Goal: Task Accomplishment & Management: Manage account settings

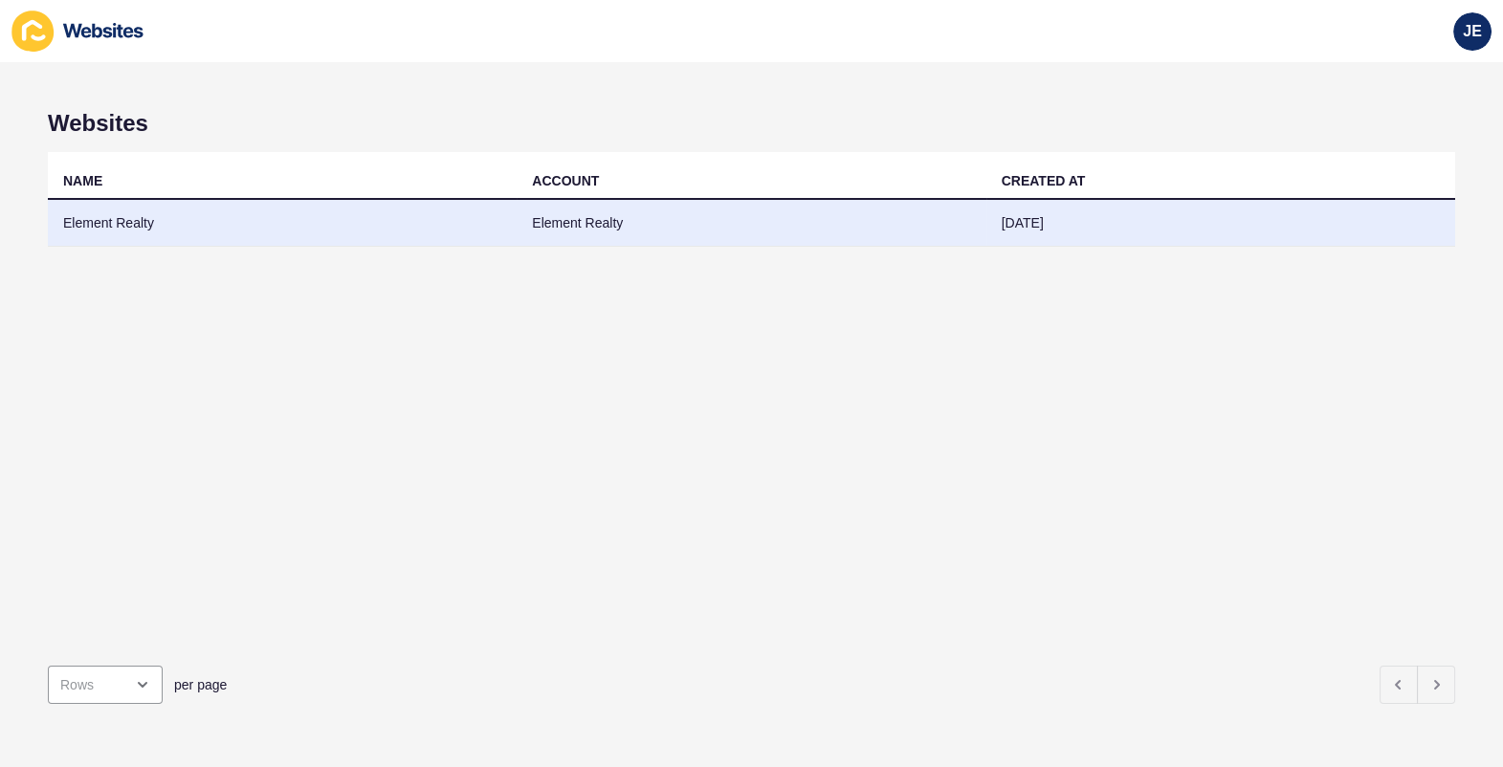
click at [591, 224] on td "Element Realty" at bounding box center [751, 223] width 469 height 47
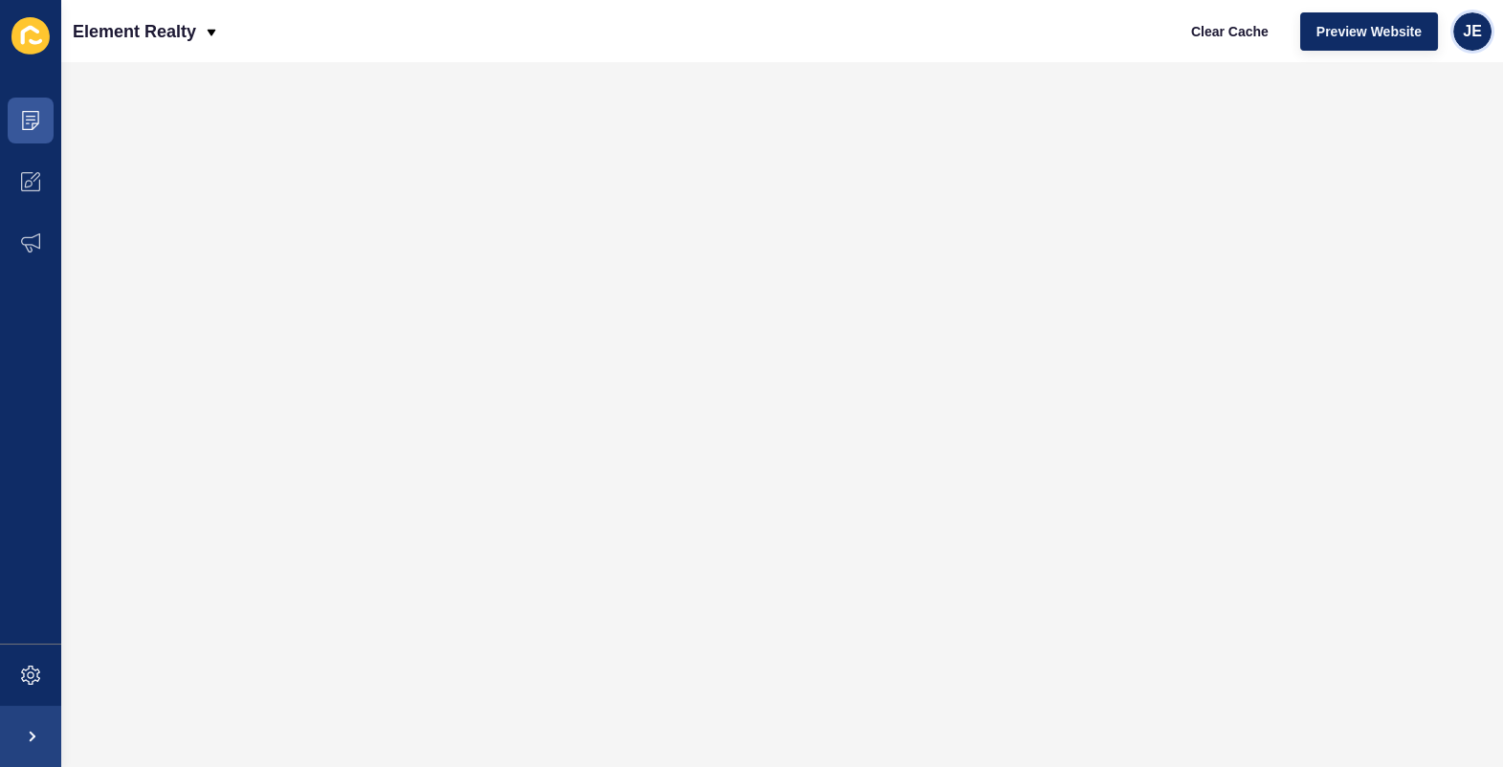
click at [1484, 33] on div "JE" at bounding box center [1472, 31] width 38 height 38
click at [1396, 154] on link "Logout" at bounding box center [1427, 159] width 141 height 42
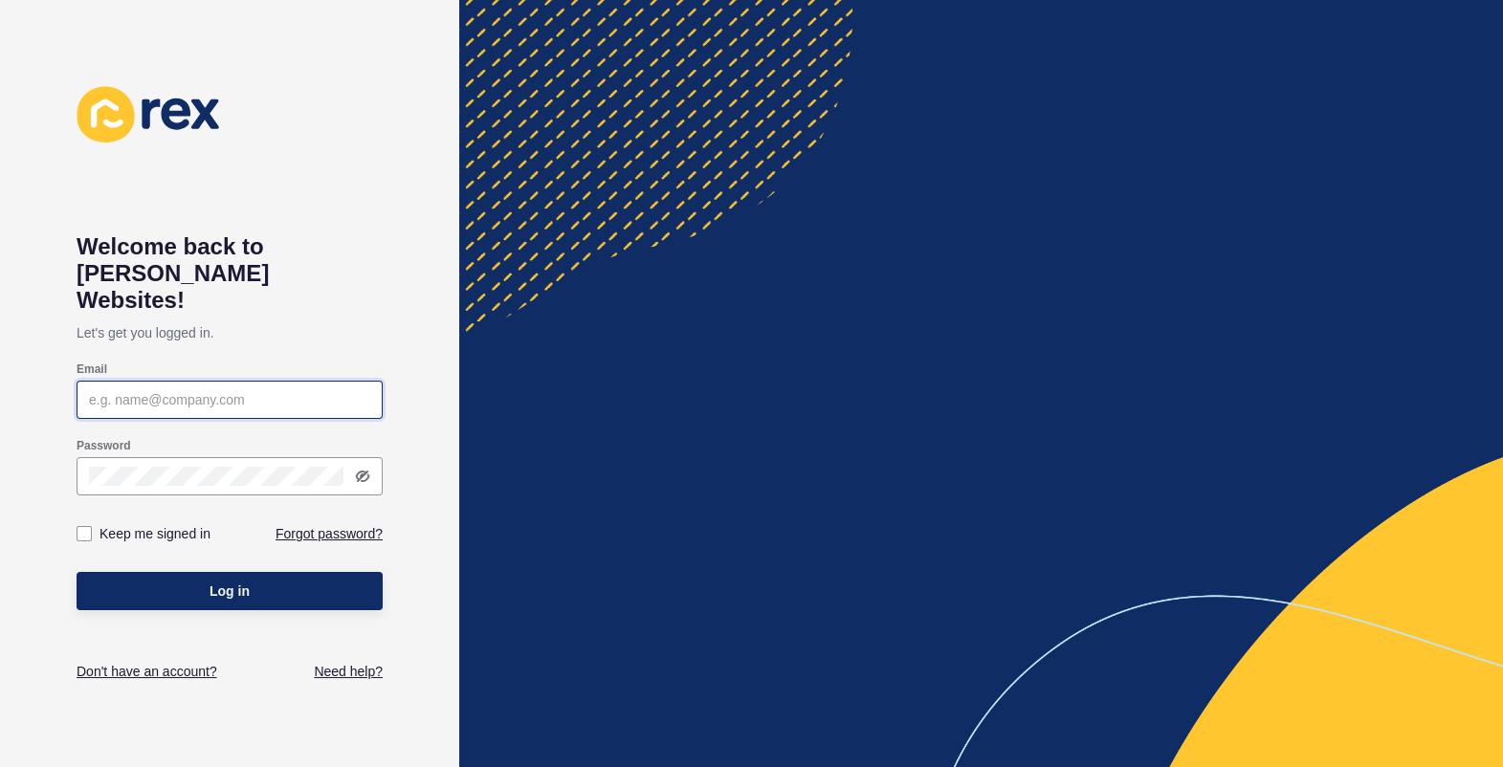
type input "[EMAIL_ADDRESS][PERSON_NAME][DOMAIN_NAME]"
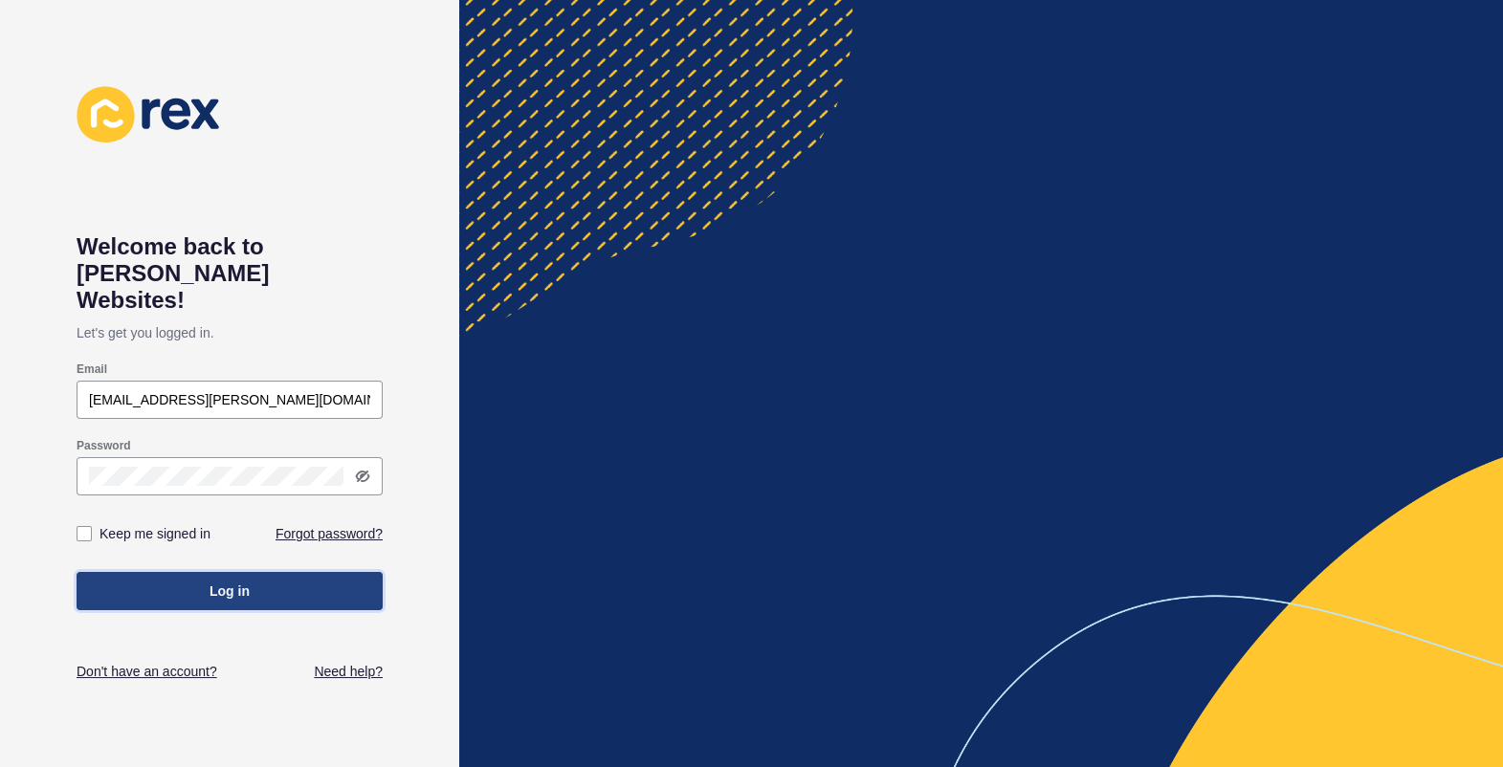
click at [336, 572] on button "Log in" at bounding box center [230, 591] width 306 height 38
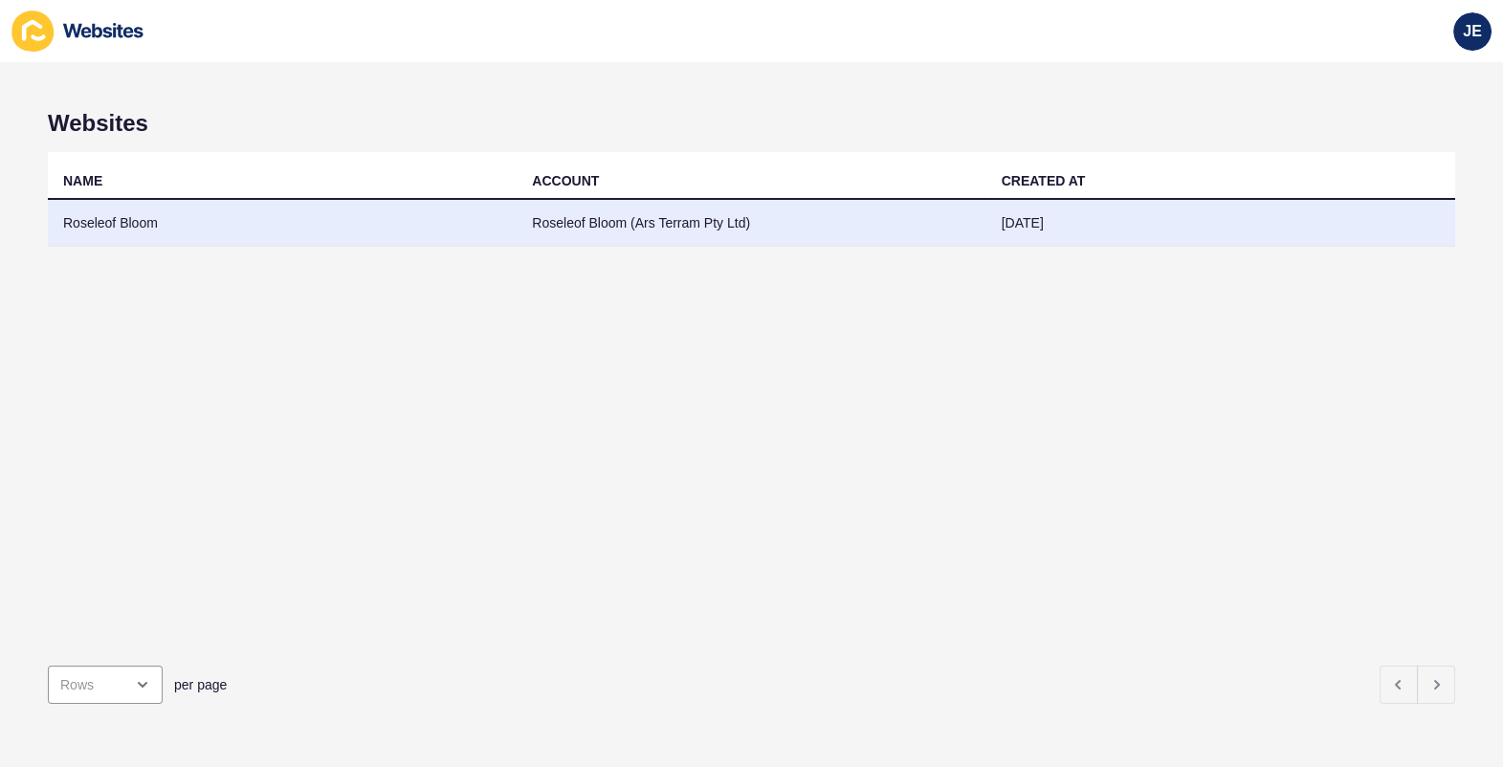
click at [401, 232] on td "Roseleof Bloom" at bounding box center [282, 223] width 469 height 47
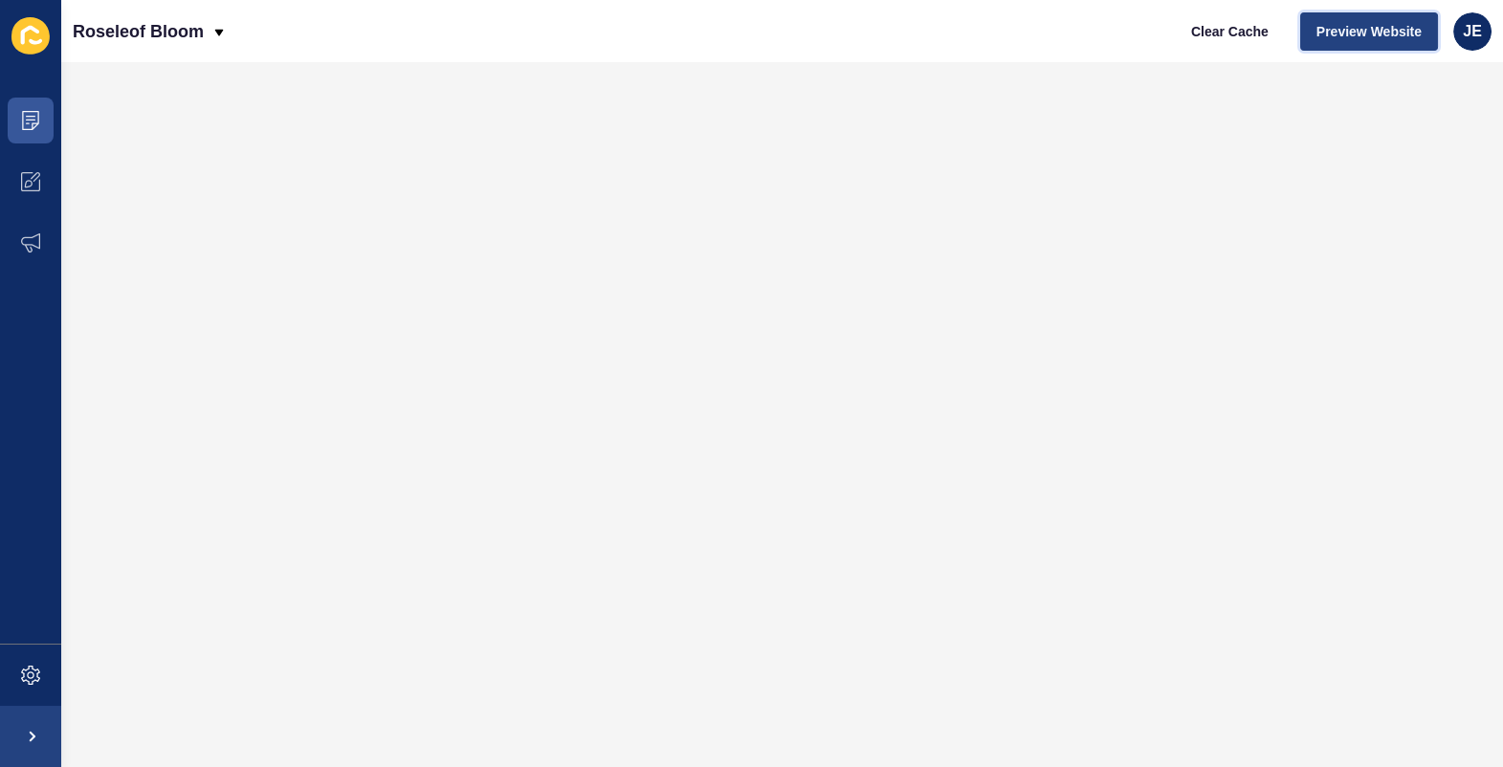
click at [1346, 46] on button "Preview Website" at bounding box center [1369, 31] width 138 height 38
click at [11, 680] on span at bounding box center [30, 675] width 61 height 61
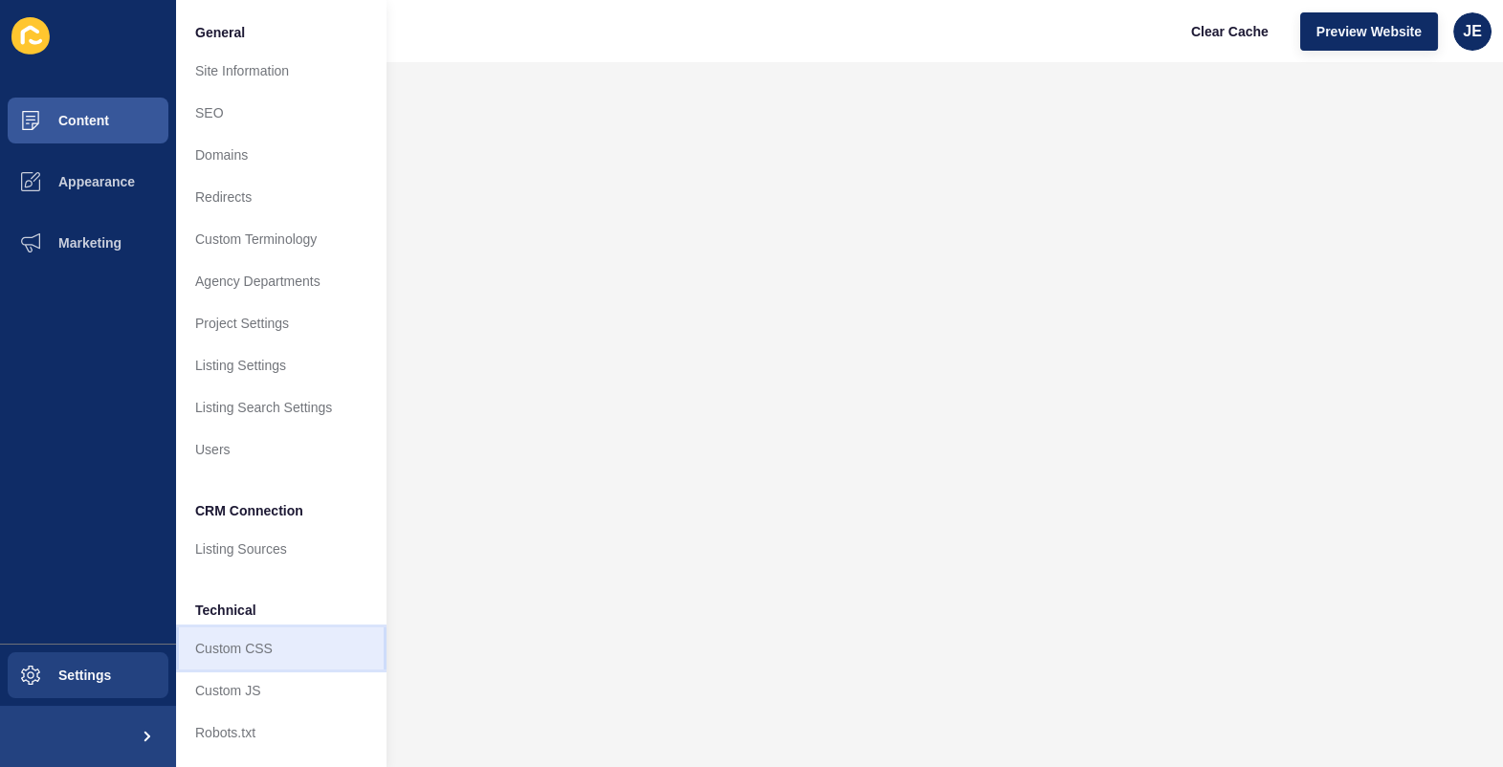
click at [276, 650] on link "Custom CSS" at bounding box center [281, 649] width 210 height 42
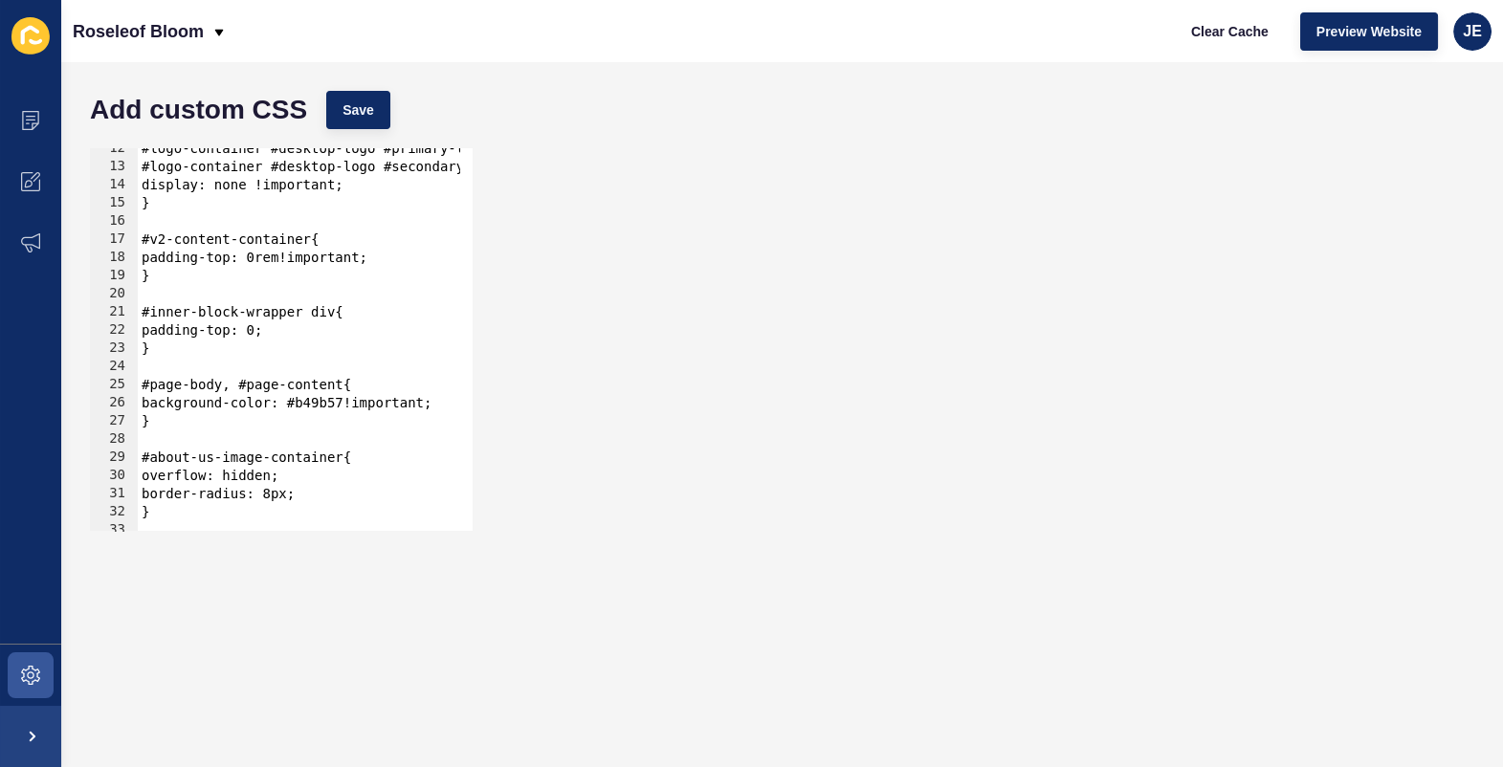
scroll to position [260, 0]
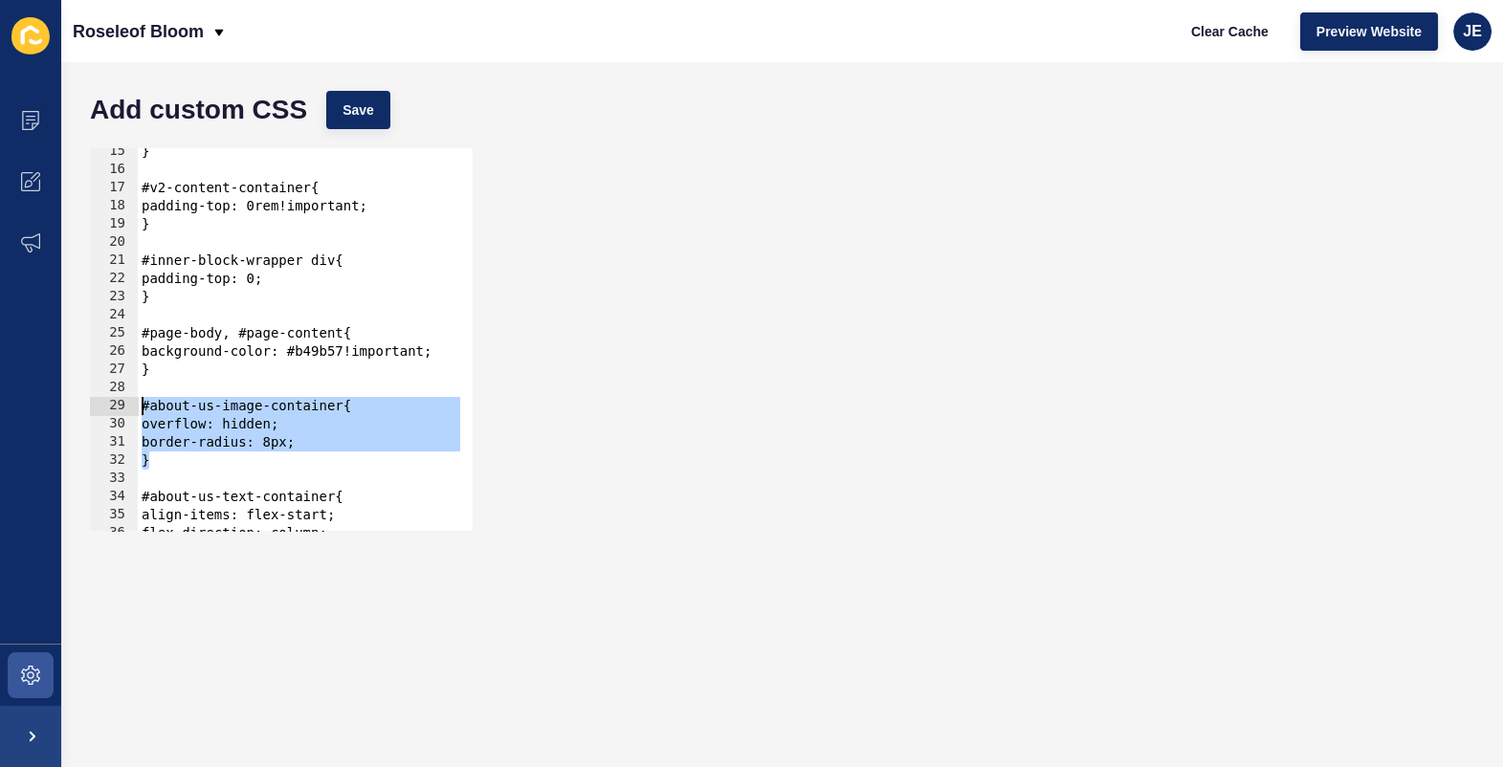
drag, startPoint x: 191, startPoint y: 459, endPoint x: 108, endPoint y: 405, distance: 99.5
click at [108, 405] on div "} 15 16 17 18 19 20 21 22 23 24 25 26 27 28 29 30 31 32 33 34 35 36 37 38 } #v2…" at bounding box center [281, 339] width 383 height 383
click at [180, 446] on div "} #v2-content-container{ padding-top: 0rem!important; } #inner-block-wrapper di…" at bounding box center [535, 346] width 795 height 406
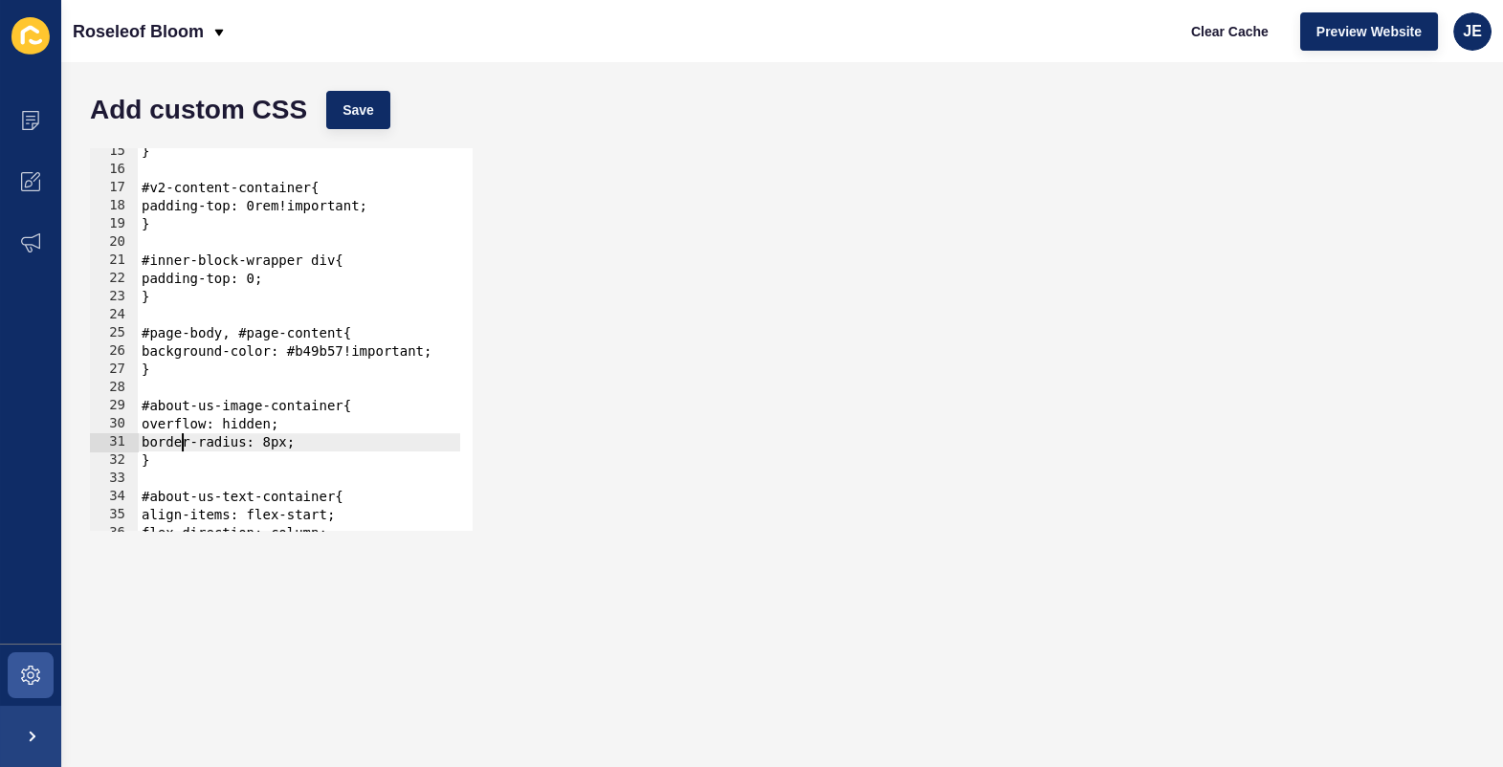
click at [183, 369] on div "} #v2-content-container{ padding-top: 0rem!important; } #inner-block-wrapper di…" at bounding box center [535, 346] width 795 height 406
type textarea "}"
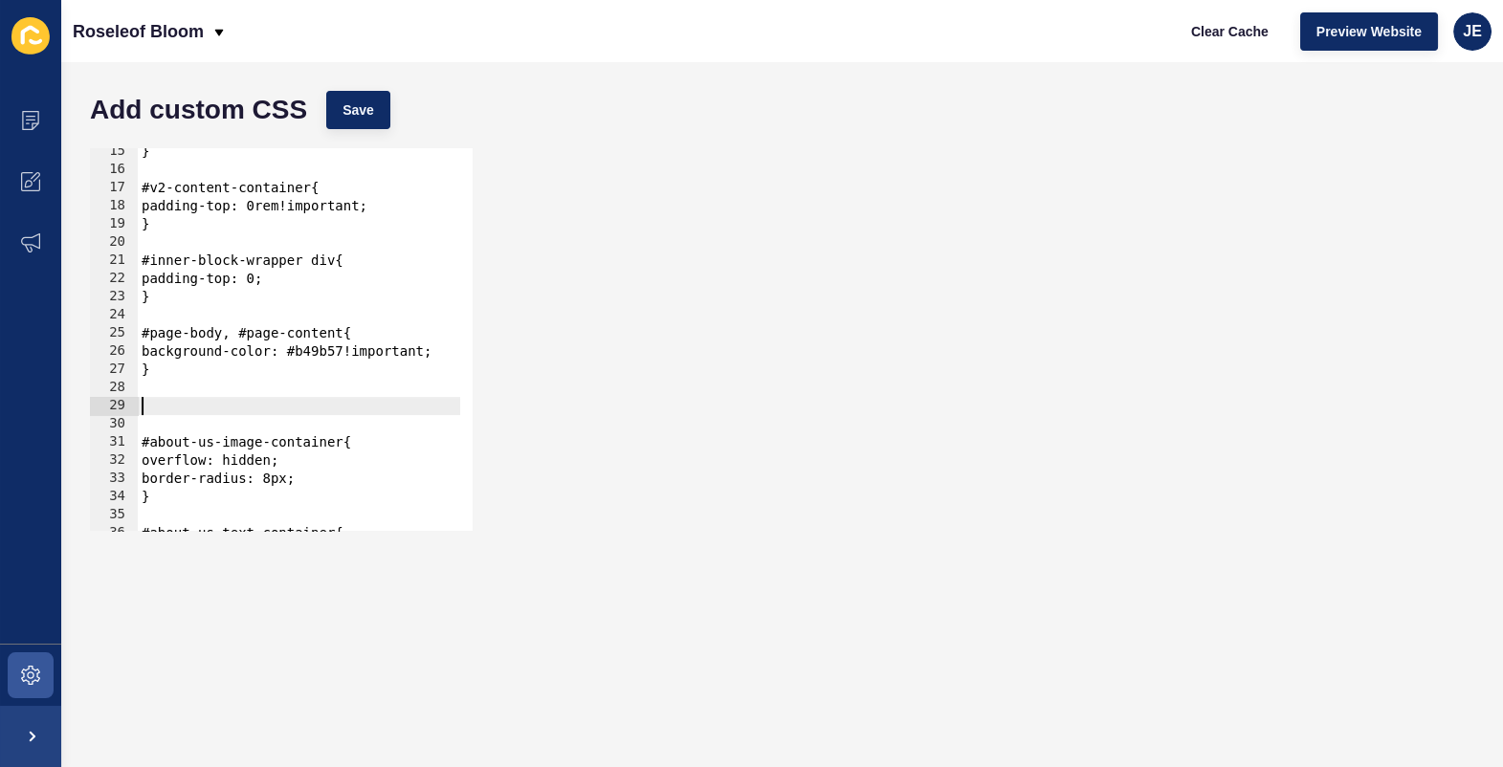
paste textarea "}"
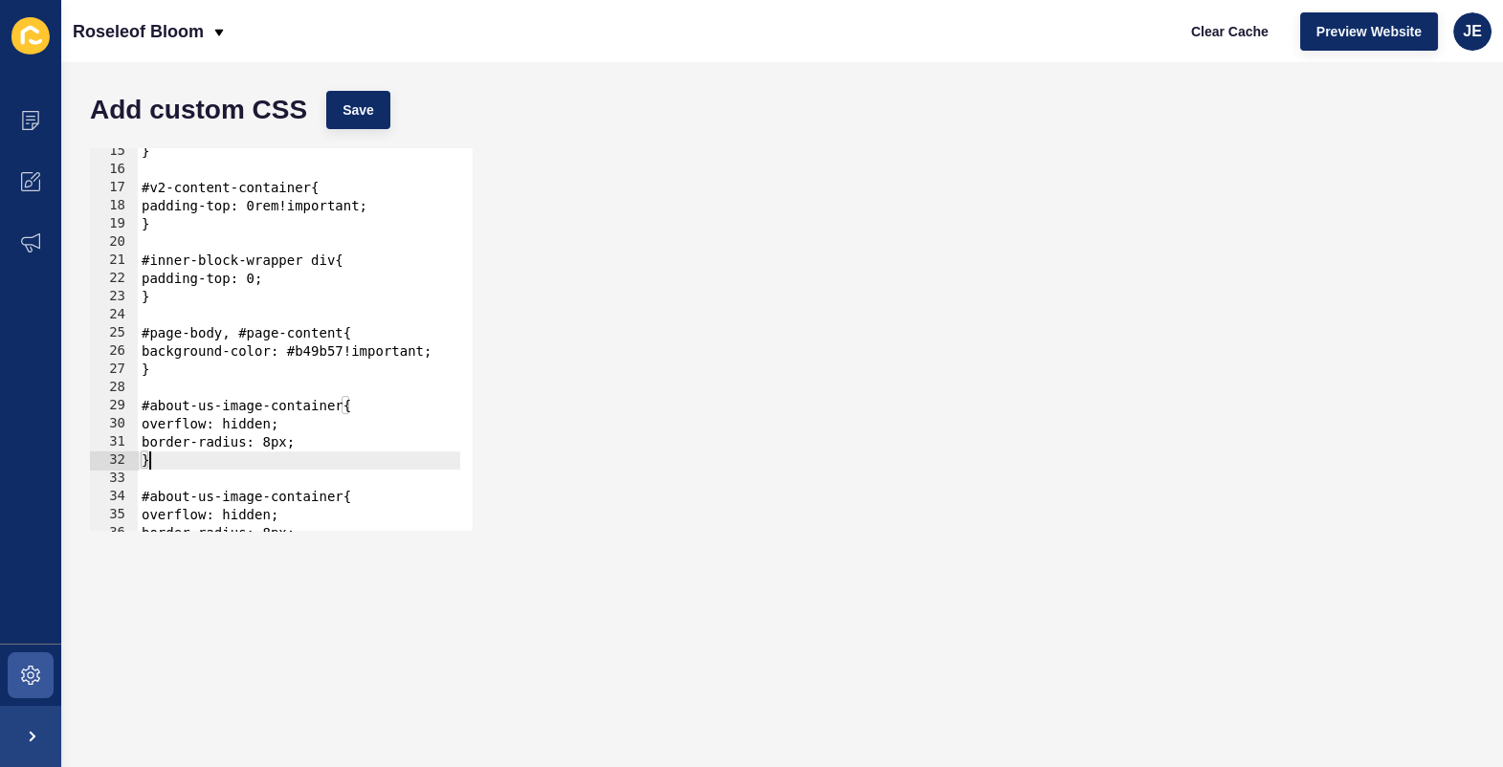
click at [251, 409] on div "} #v2-content-container{ padding-top: 0rem!important; } #inner-block-wrapper di…" at bounding box center [535, 346] width 795 height 406
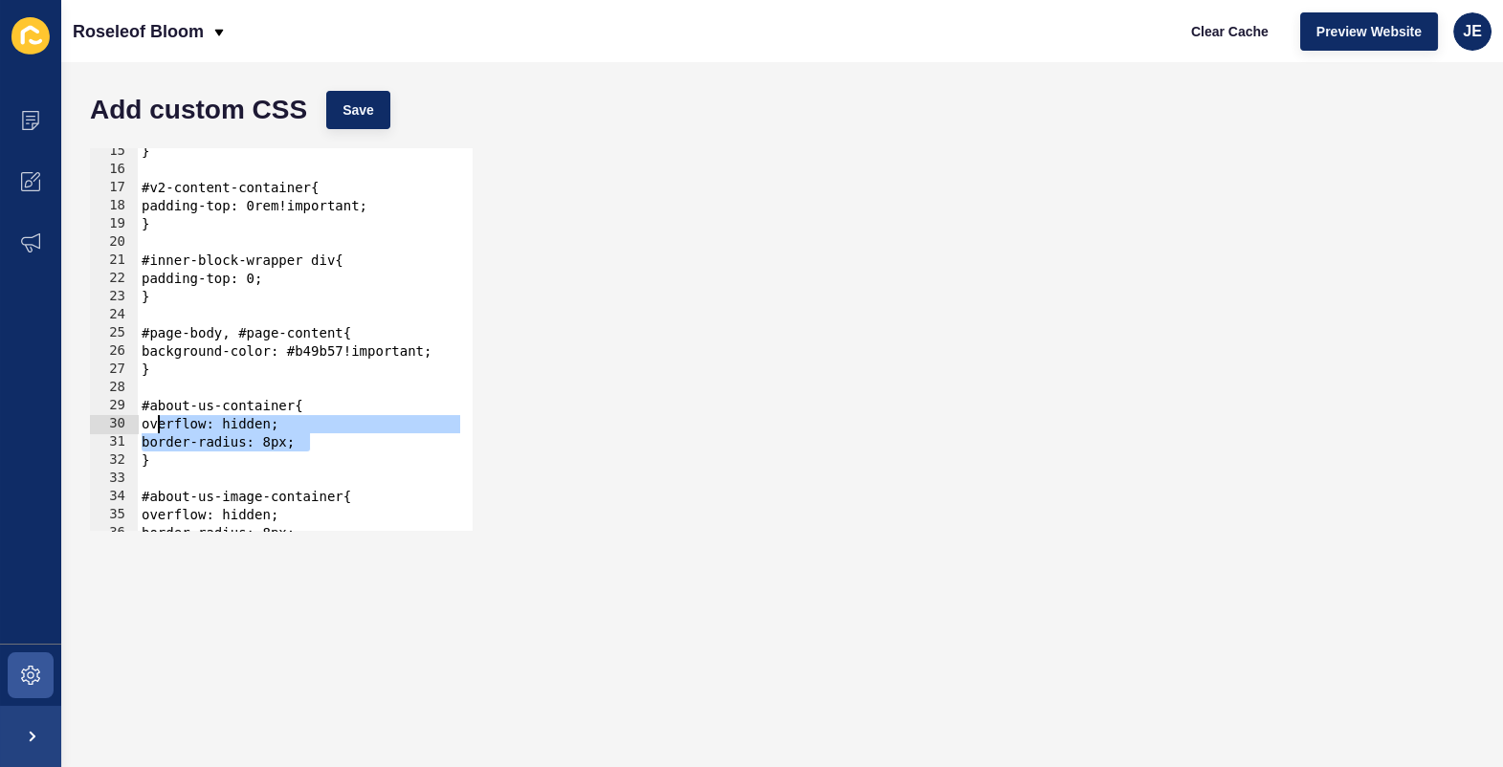
drag, startPoint x: 313, startPoint y: 443, endPoint x: 157, endPoint y: 427, distance: 156.8
click at [157, 427] on div "} #v2-content-container{ padding-top: 0rem!important; } #inner-block-wrapper di…" at bounding box center [535, 346] width 795 height 406
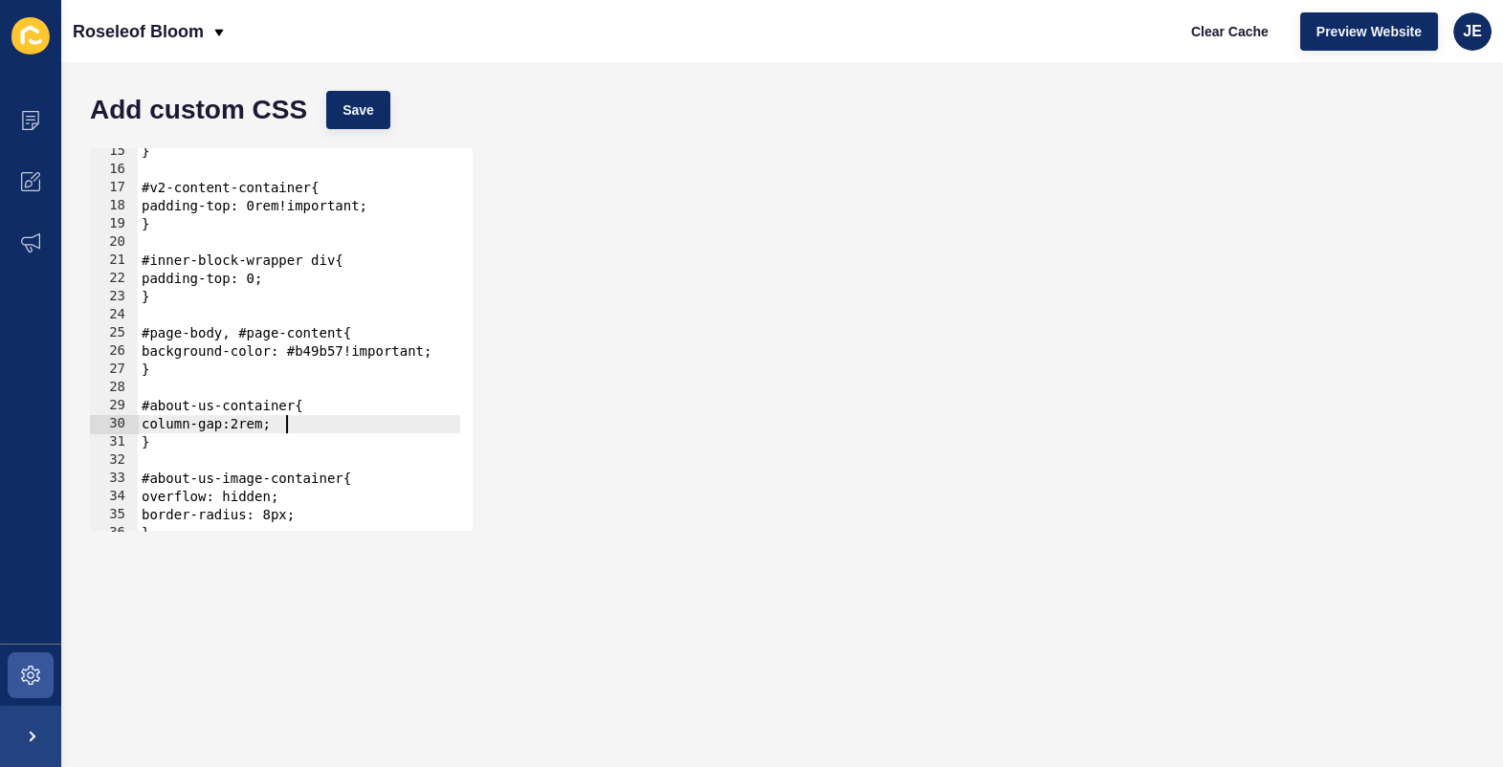
scroll to position [0, 10]
click at [248, 428] on div "} #v2-content-container{ padding-top: 0rem!important; } #inner-block-wrapper di…" at bounding box center [535, 346] width 795 height 406
click at [364, 111] on span "Save" at bounding box center [358, 109] width 32 height 19
click at [1224, 35] on span "Clear Cache" at bounding box center [1229, 31] width 77 height 19
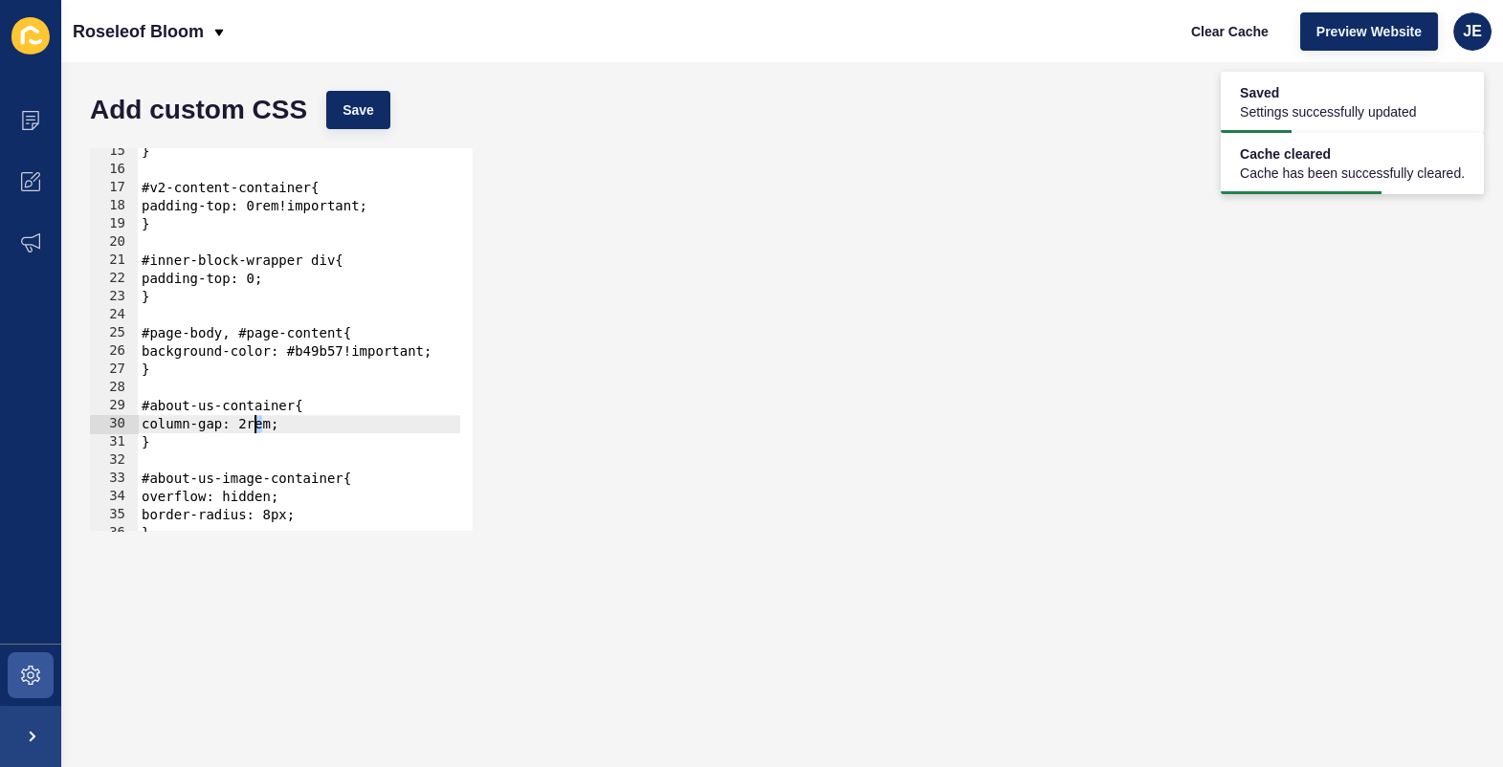
click at [256, 425] on div "} #v2-content-container{ padding-top: 0rem!important; } #inner-block-wrapper di…" at bounding box center [535, 346] width 795 height 406
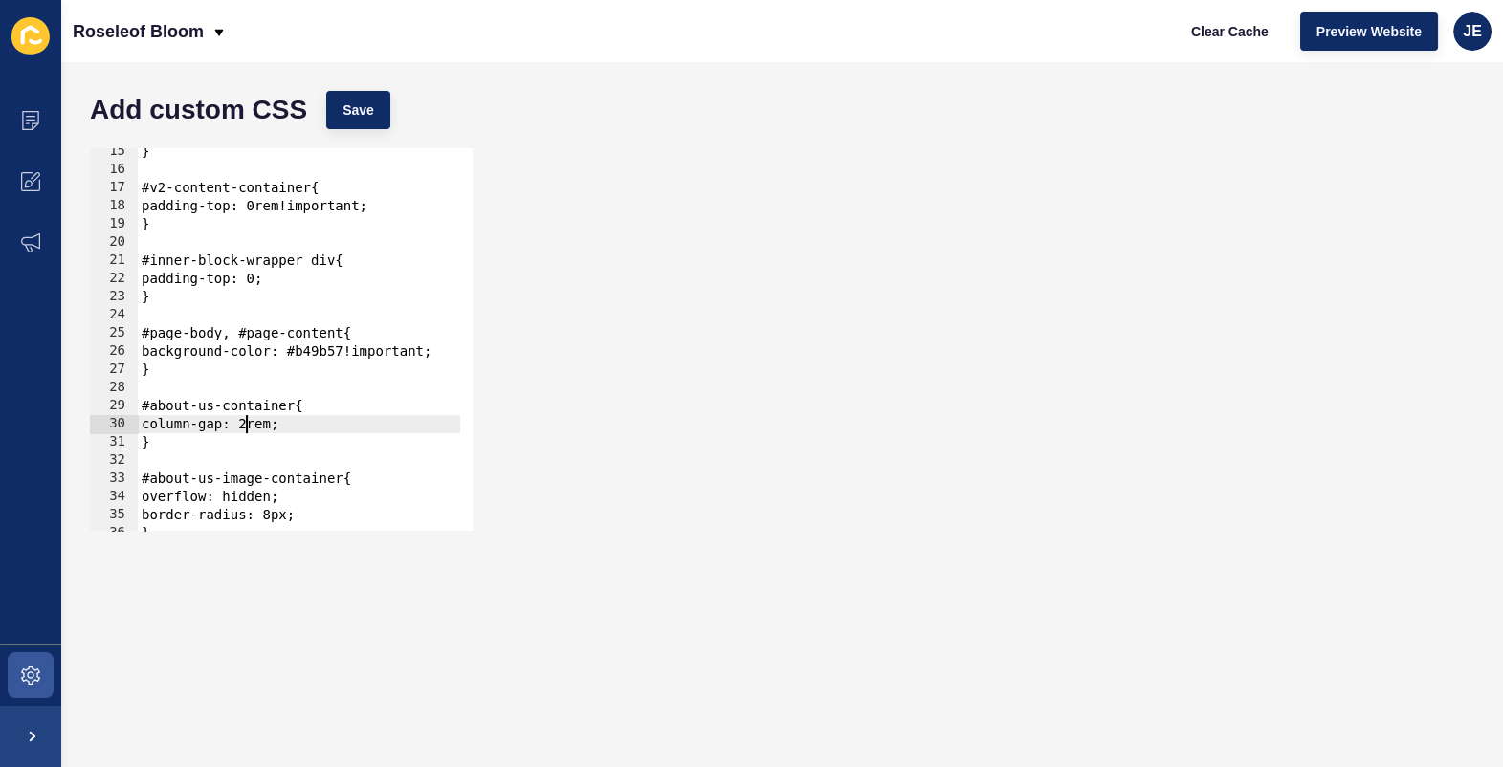
click at [250, 430] on div "} #v2-content-container{ padding-top: 0rem!important; } #inner-block-wrapper di…" at bounding box center [535, 346] width 795 height 406
click at [263, 428] on div "} #v2-content-container{ padding-top: 0rem!important; } #inner-block-wrapper di…" at bounding box center [535, 346] width 795 height 406
click at [353, 108] on span "Save" at bounding box center [358, 109] width 32 height 19
drag, startPoint x: 276, startPoint y: 429, endPoint x: 255, endPoint y: 429, distance: 20.1
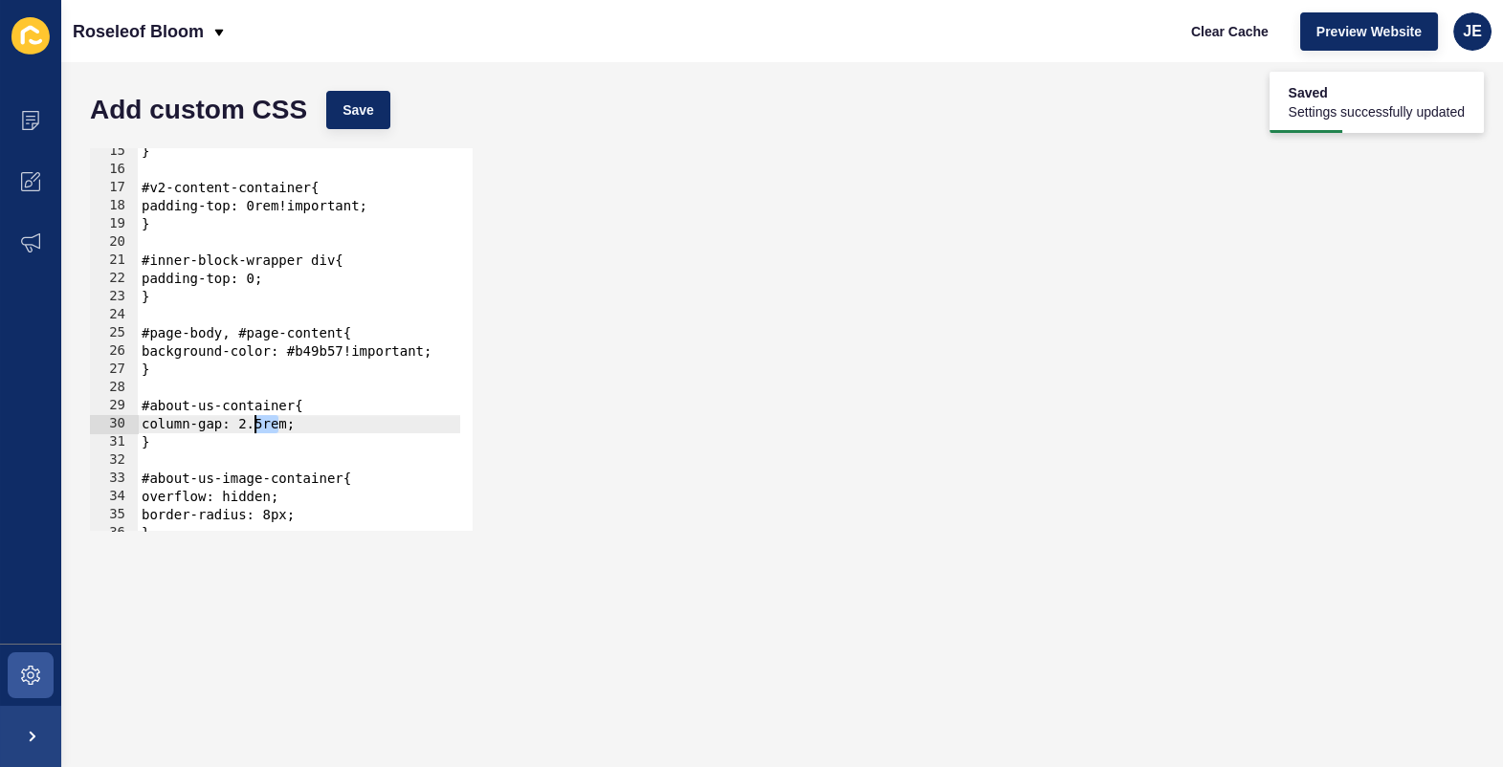
click at [255, 429] on div "} #v2-content-container{ padding-top: 0rem!important; } #inner-block-wrapper di…" at bounding box center [535, 346] width 795 height 406
click at [363, 115] on span "Save" at bounding box center [358, 109] width 32 height 19
click at [1224, 33] on span "Clear Cache" at bounding box center [1229, 31] width 77 height 19
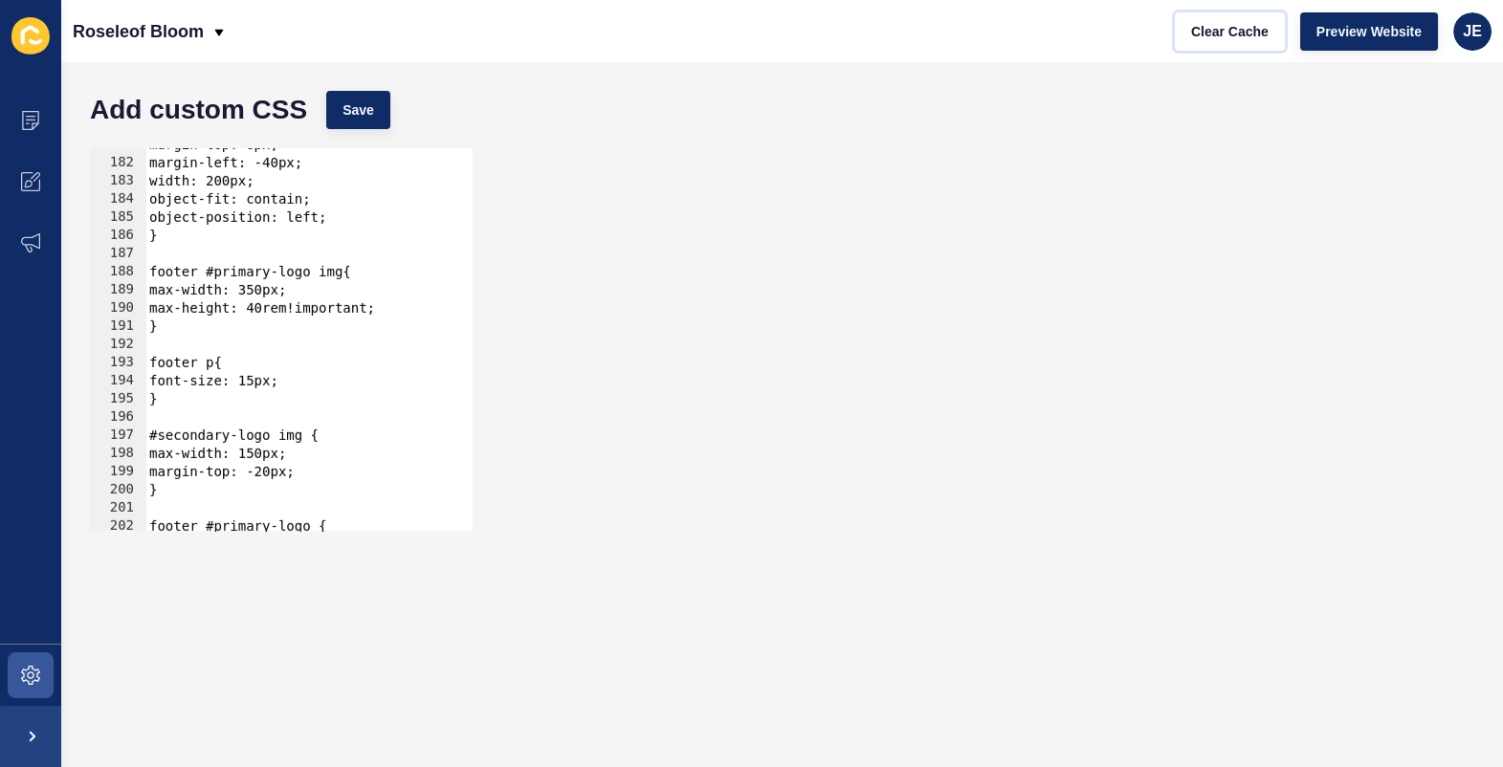
scroll to position [3232, 0]
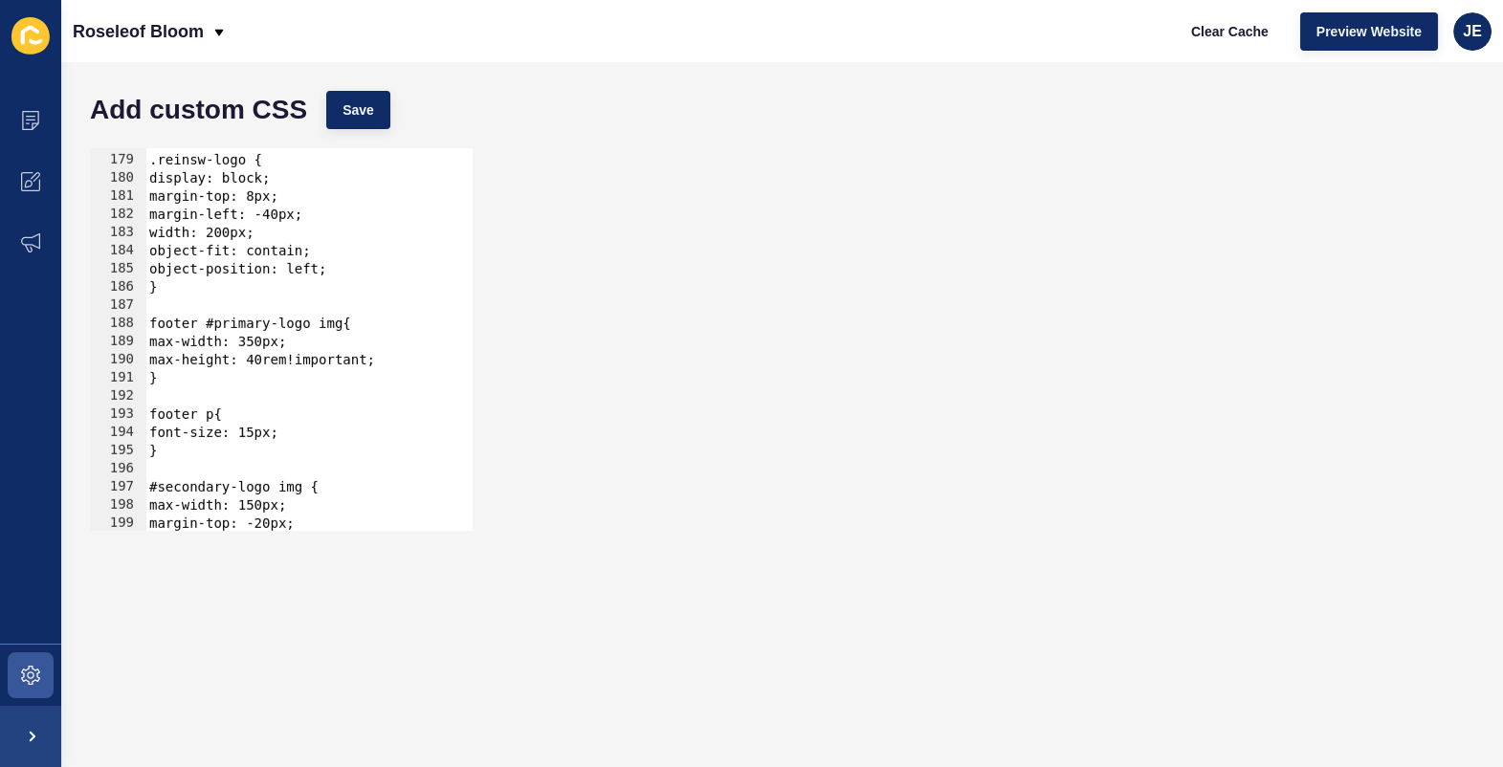
type textarea "max-height: 40rem!important;"
click at [405, 364] on div ".reinsw-logo { display: block; margin-top: 8px; margin-left: -40px; width: 200p…" at bounding box center [542, 336] width 795 height 406
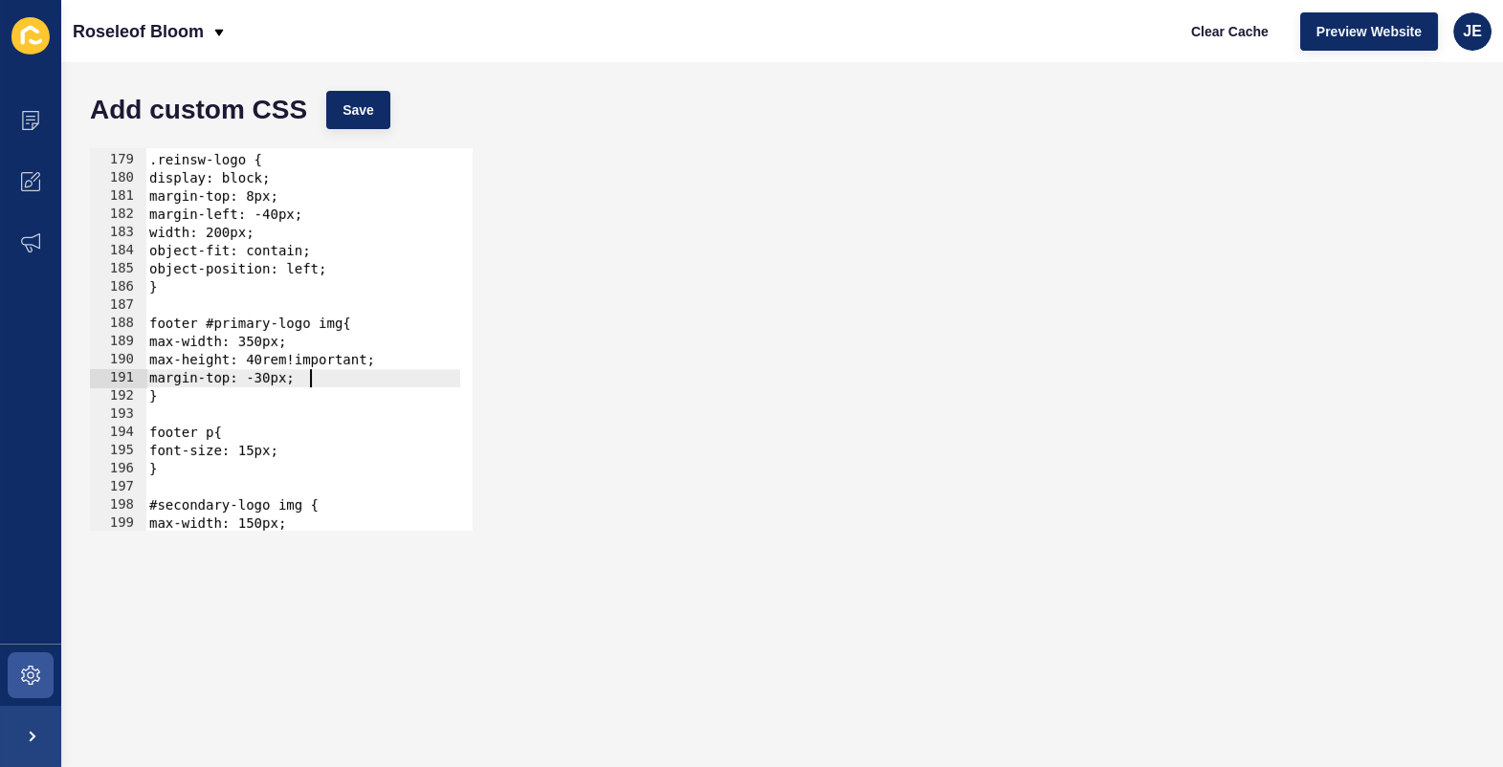
scroll to position [0, 11]
click at [360, 105] on span "Save" at bounding box center [358, 109] width 32 height 19
click at [1246, 42] on button "Clear Cache" at bounding box center [1230, 31] width 110 height 38
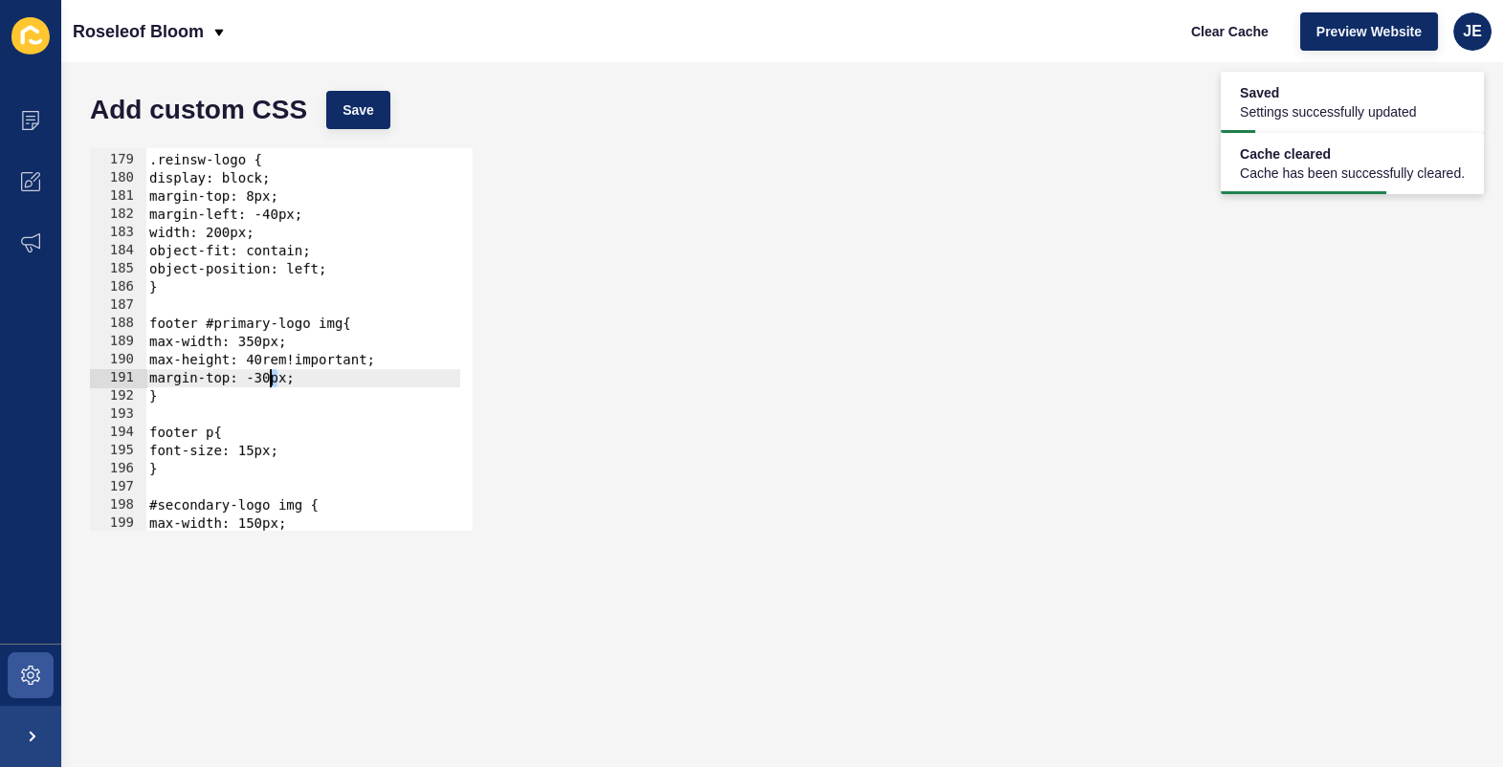
click at [269, 382] on div ".reinsw-logo { display: block; margin-top: 8px; margin-left: -40px; width: 200p…" at bounding box center [542, 336] width 795 height 406
click at [356, 121] on button "Save" at bounding box center [358, 110] width 64 height 38
click at [1262, 32] on span "Clear Cache" at bounding box center [1229, 31] width 77 height 19
click at [284, 381] on div ".reinsw-logo { display: block; margin-top: 8px; margin-left: -40px; width: 200p…" at bounding box center [542, 336] width 795 height 406
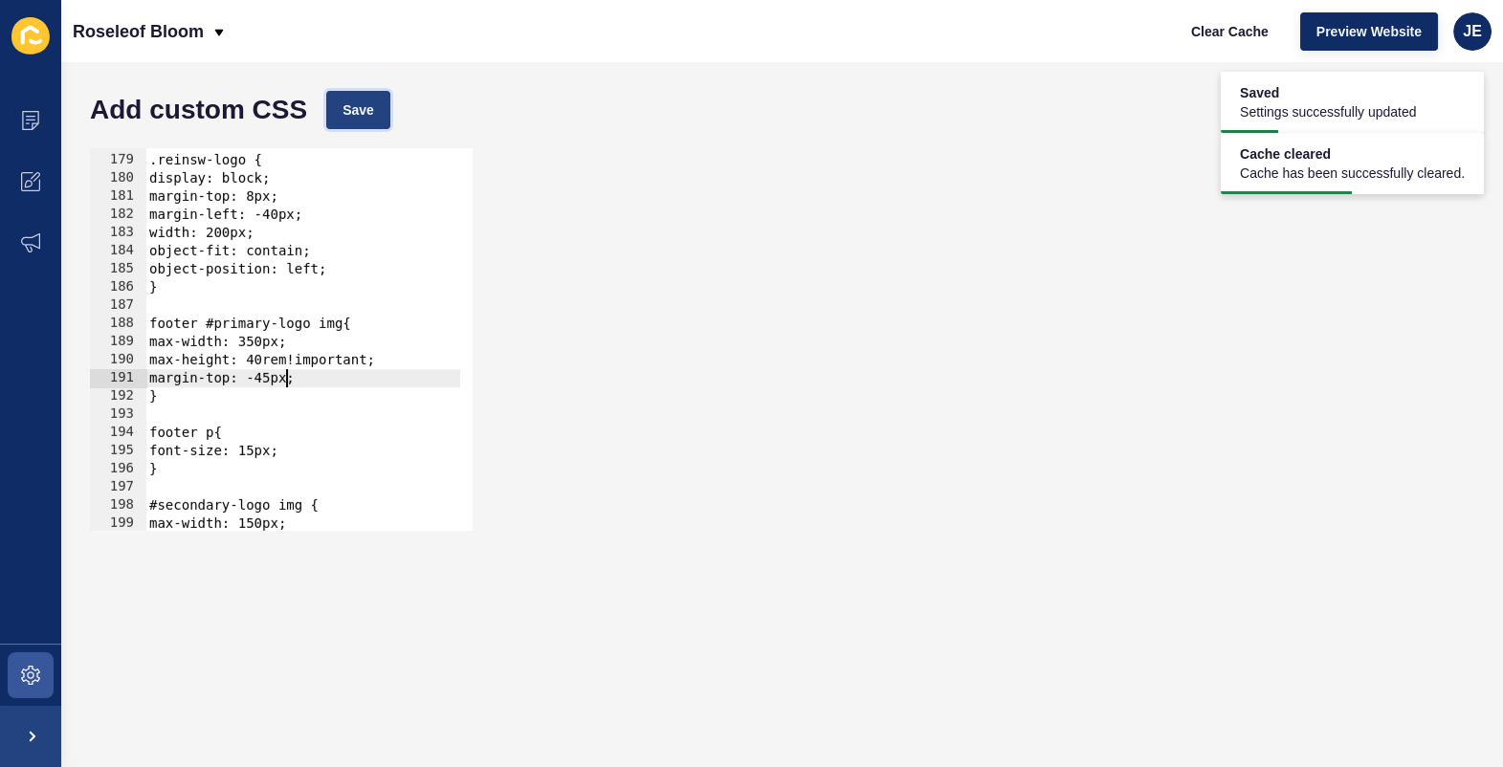
click at [381, 106] on button "Save" at bounding box center [358, 110] width 64 height 38
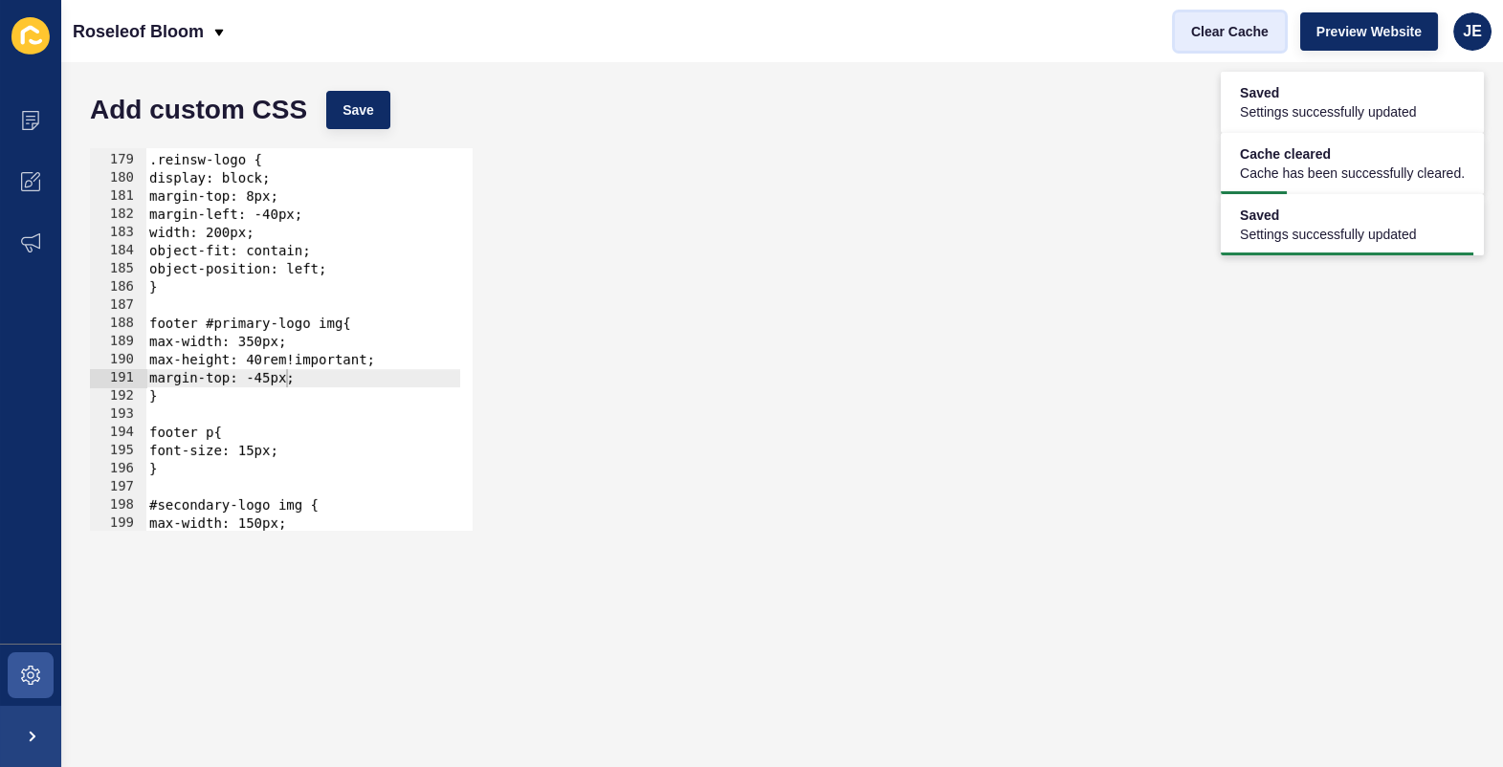
click at [1213, 42] on button "Clear Cache" at bounding box center [1230, 31] width 110 height 38
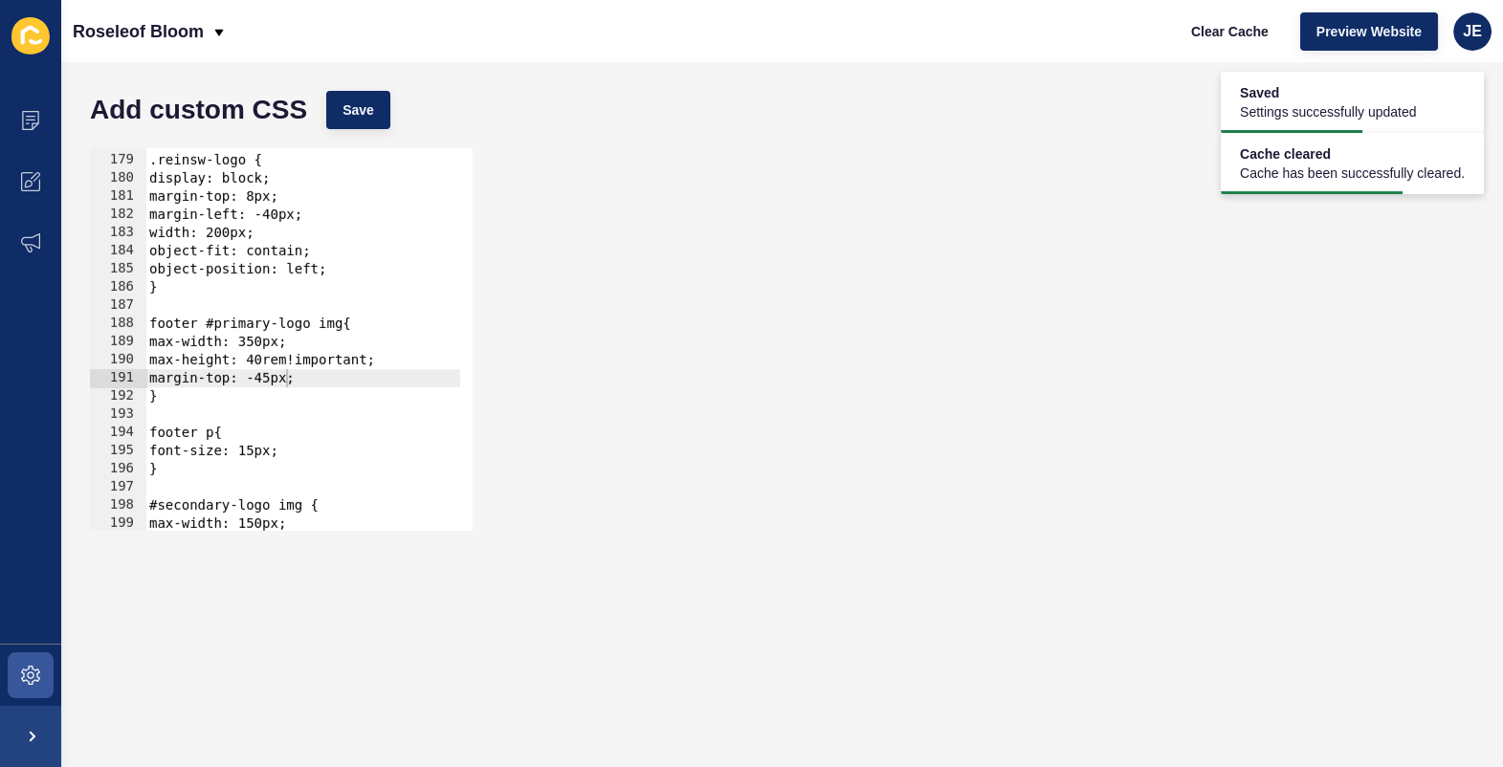
click at [317, 388] on div ".reinsw-logo { display: block; margin-top: 8px; margin-left: -40px; width: 200p…" at bounding box center [542, 336] width 795 height 406
click at [321, 375] on div ".reinsw-logo { display: block; margin-top: 8px; margin-left: -40px; width: 200p…" at bounding box center [542, 336] width 795 height 406
type textarea "margin-top: -45px;"
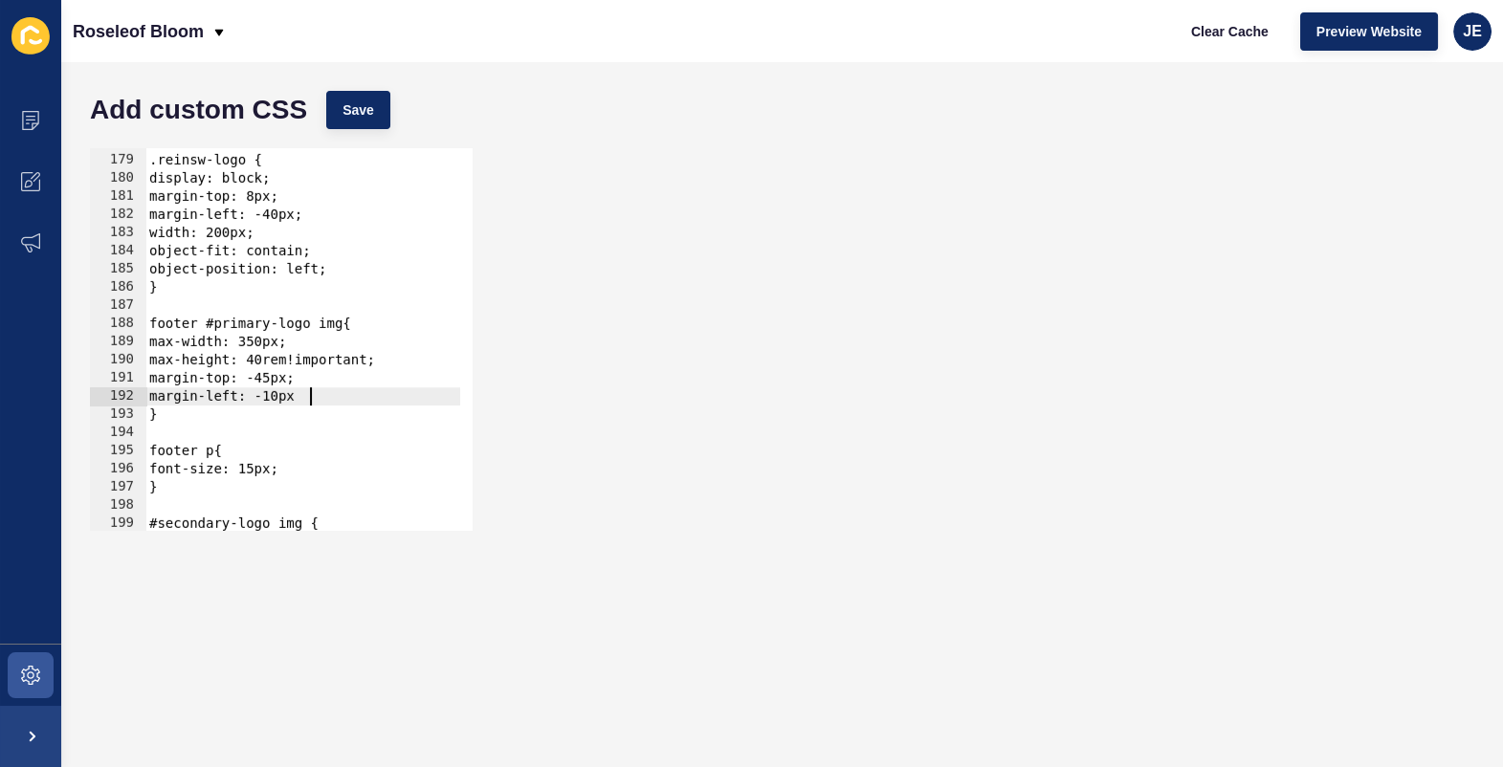
scroll to position [0, 11]
click at [347, 100] on span "Save" at bounding box center [358, 109] width 32 height 19
click at [1202, 40] on span "Clear Cache" at bounding box center [1229, 31] width 77 height 19
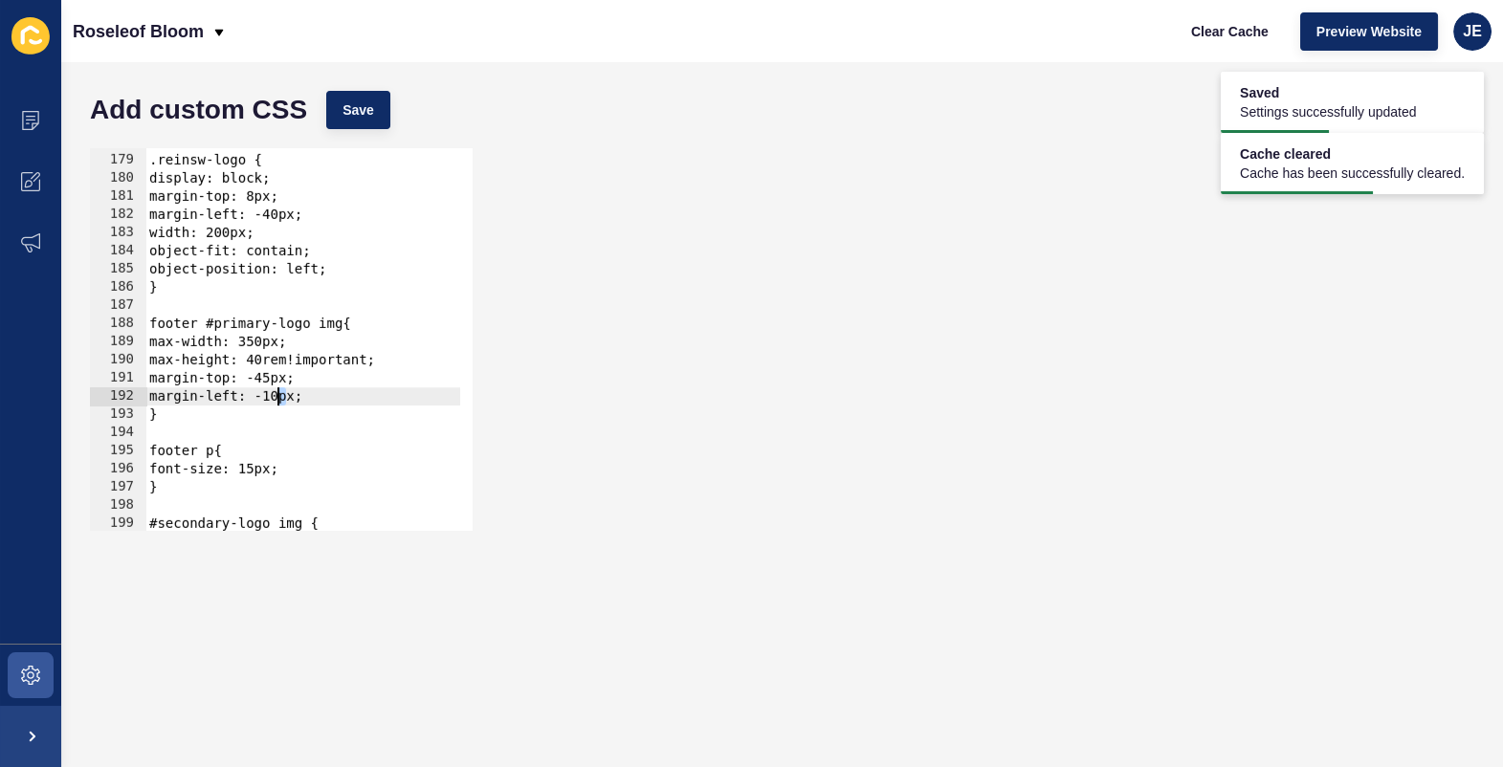
click at [281, 397] on div ".reinsw-logo { display: block; margin-top: 8px; margin-left: -40px; width: 200p…" at bounding box center [542, 336] width 795 height 406
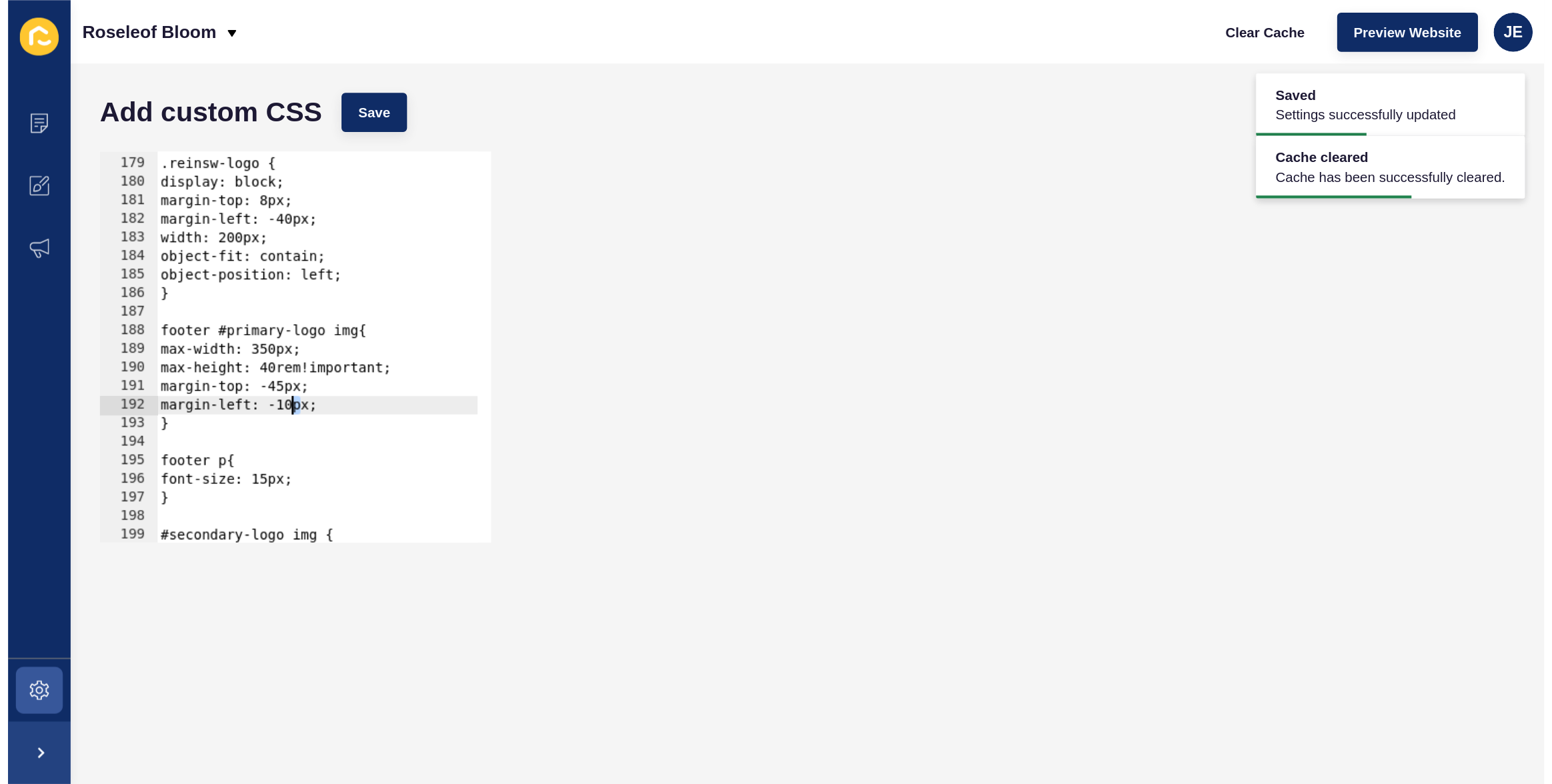
scroll to position [0, 7]
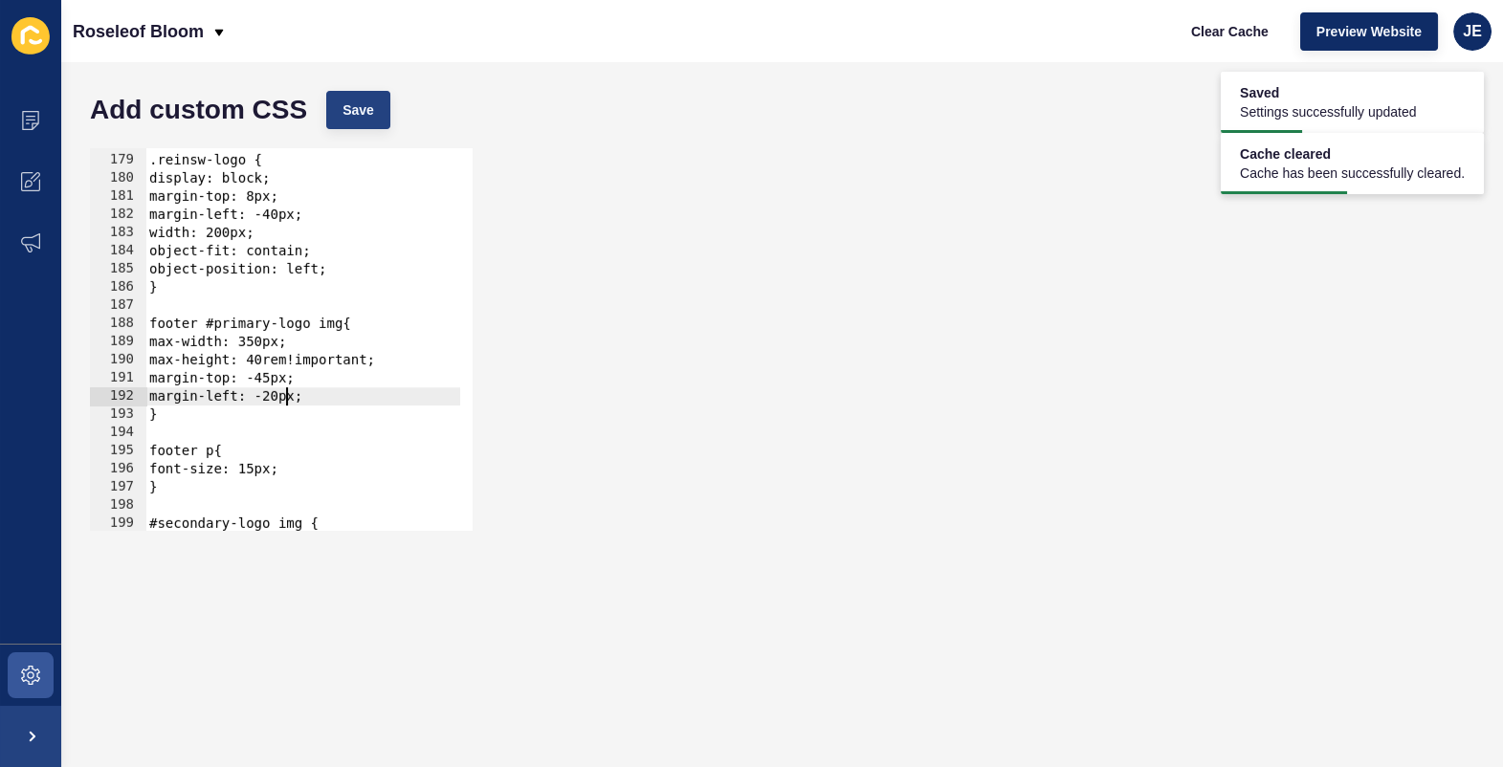
click at [357, 89] on div "Add custom CSS Save" at bounding box center [781, 109] width 1403 height 57
click at [361, 100] on span "Save" at bounding box center [358, 109] width 32 height 19
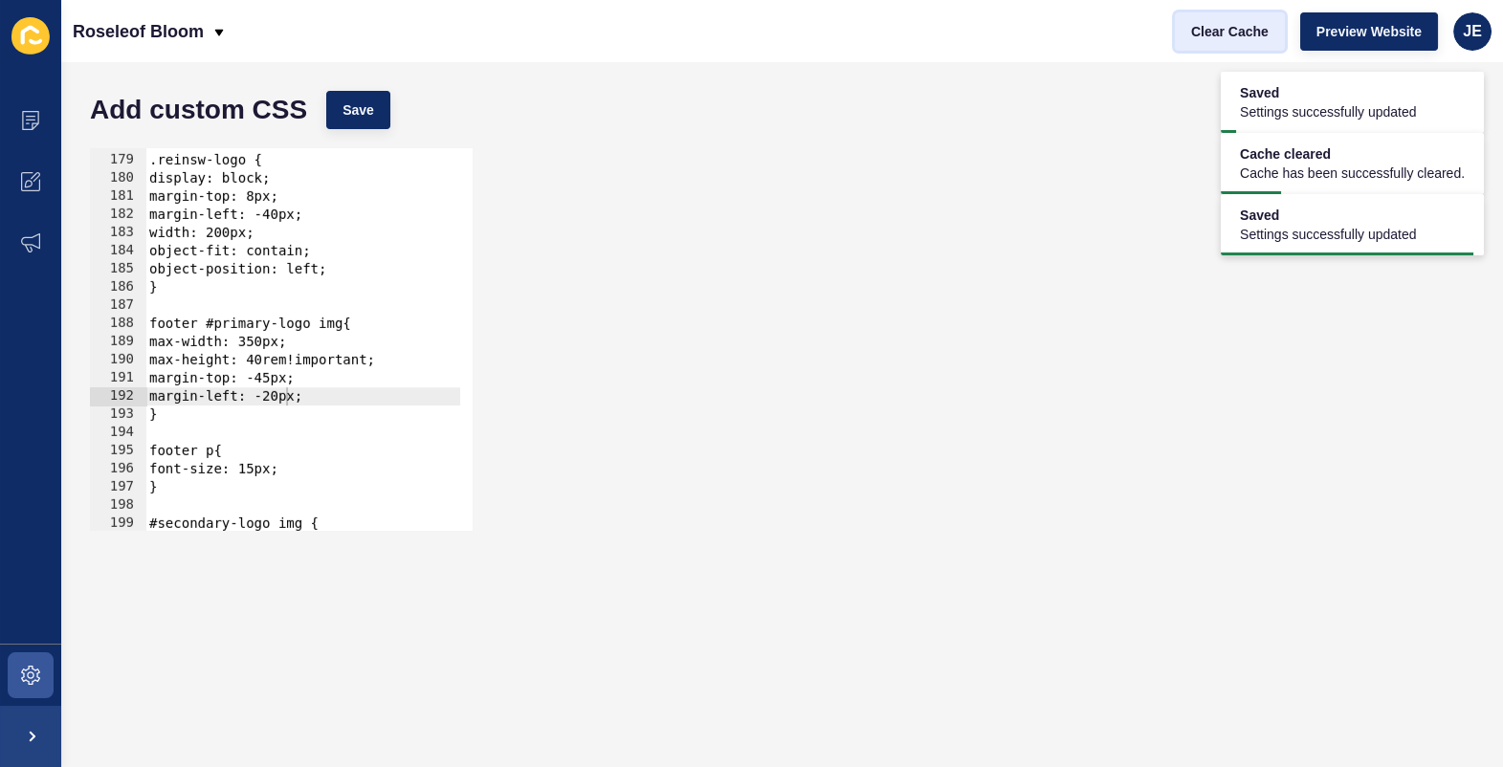
click at [1219, 33] on span "Clear Cache" at bounding box center [1229, 31] width 77 height 19
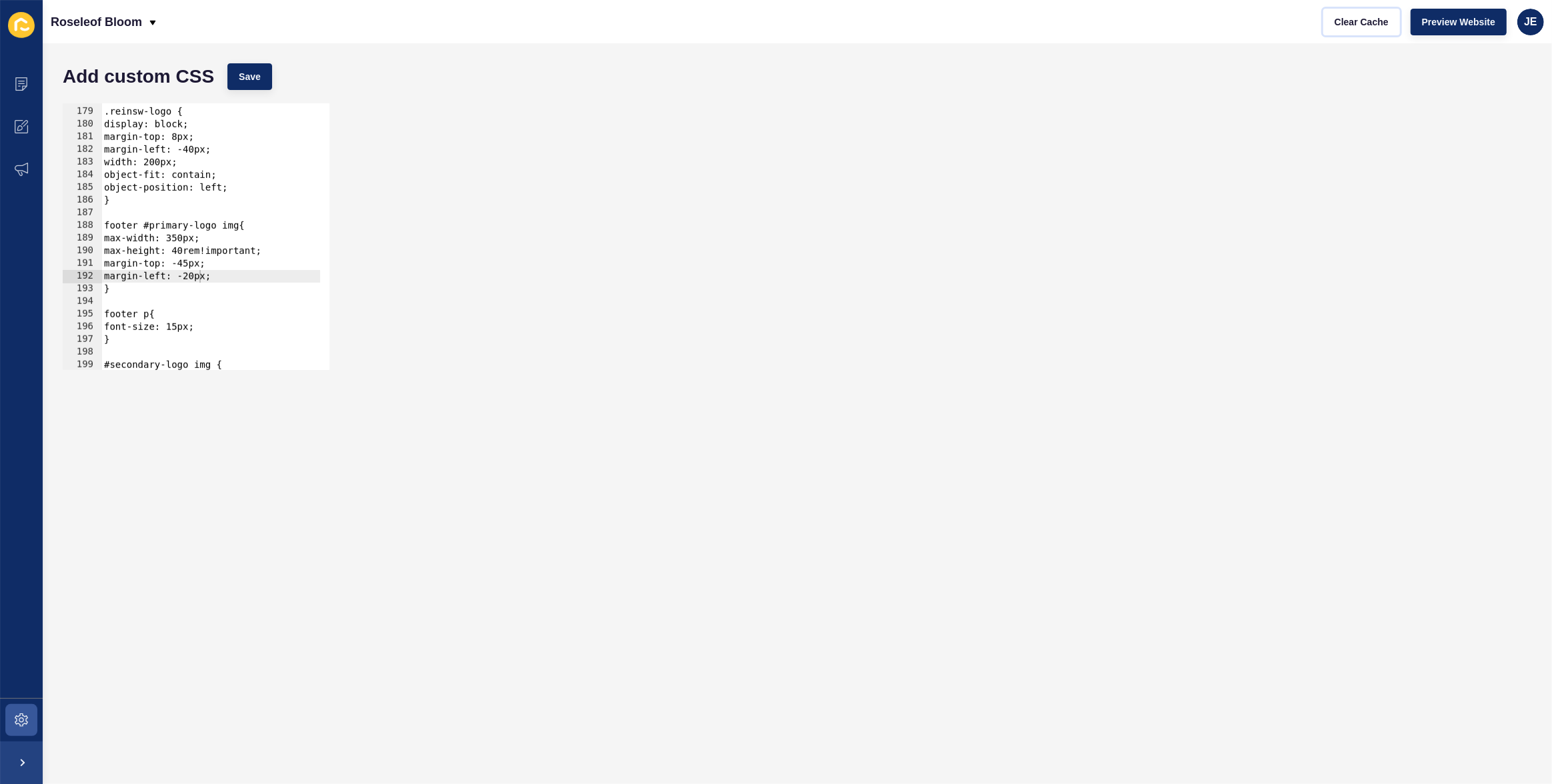
scroll to position [2252, 0]
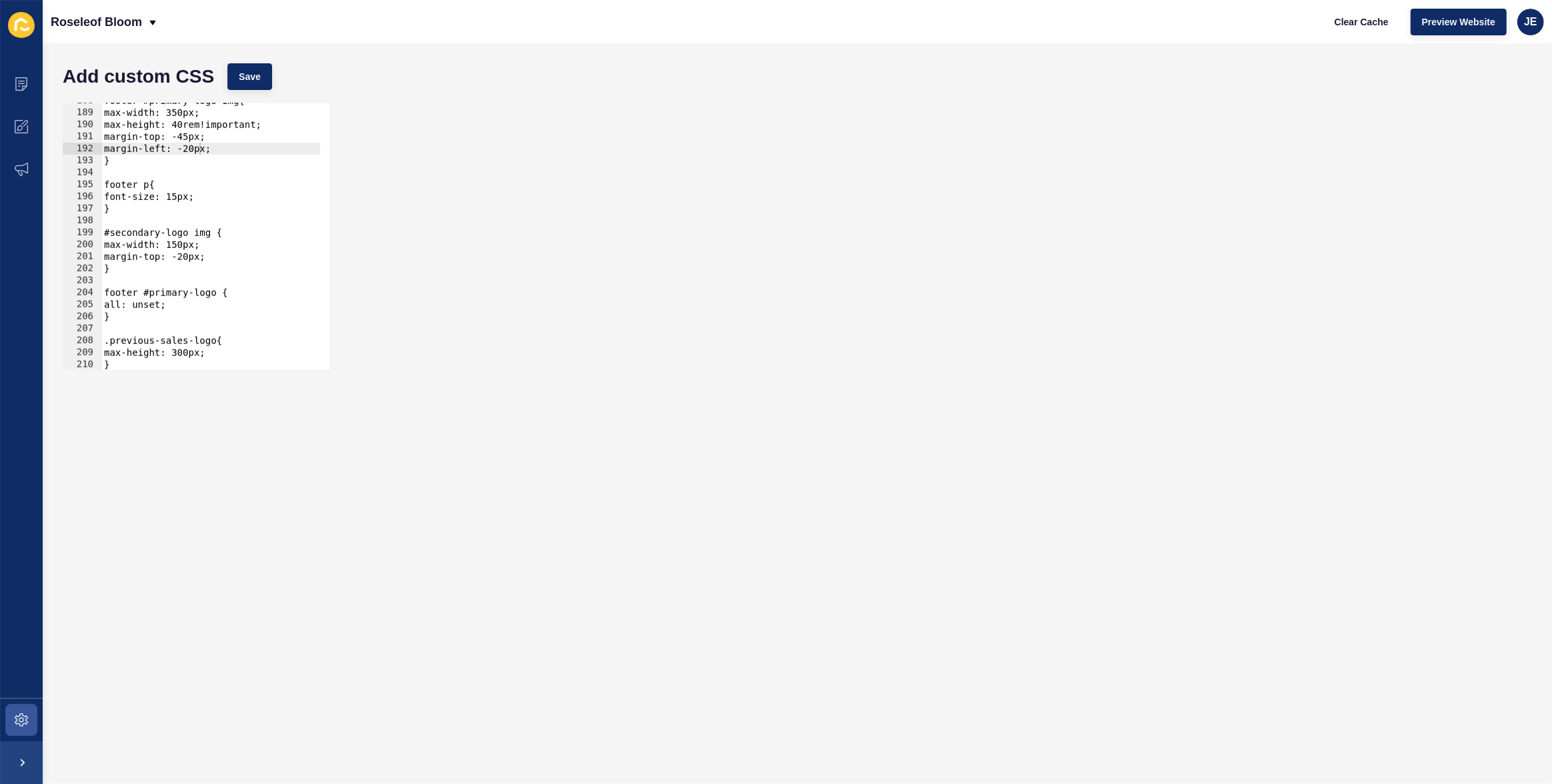
type textarea "}"
click at [137, 204] on div "footer #primary-logo img{ max-width: 350px; max-height: 40rem!important; margin…" at bounding box center [378, 236] width 554 height 282
paste textarea "div:first-child"
type textarea "}"
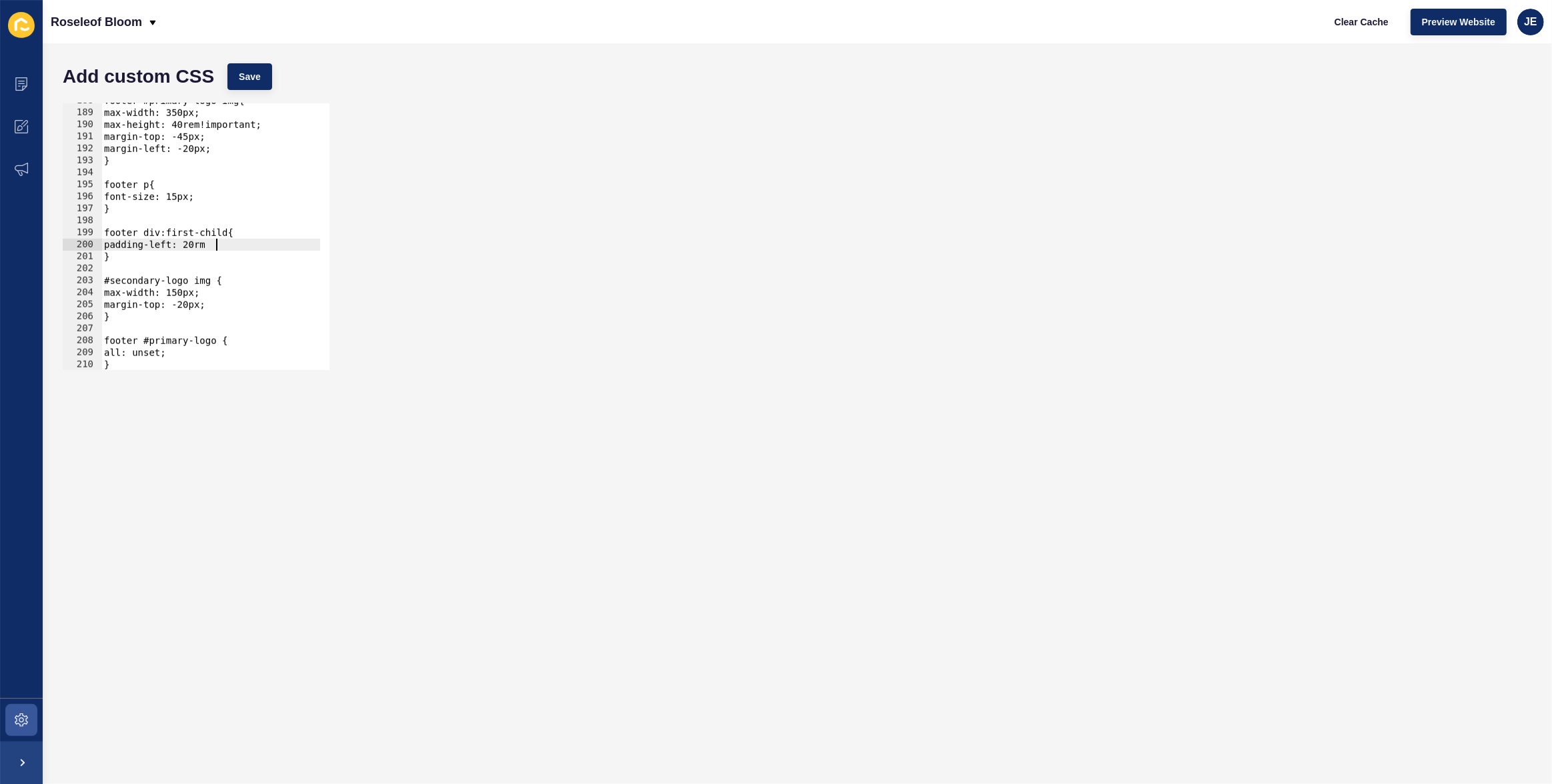
type textarea "padding-left: 20rm;"
type textarea "padding-left: 20rem;"
type textarea "padding-right: 16rem;"
click at [242, 77] on span "Save" at bounding box center [250, 76] width 22 height 13
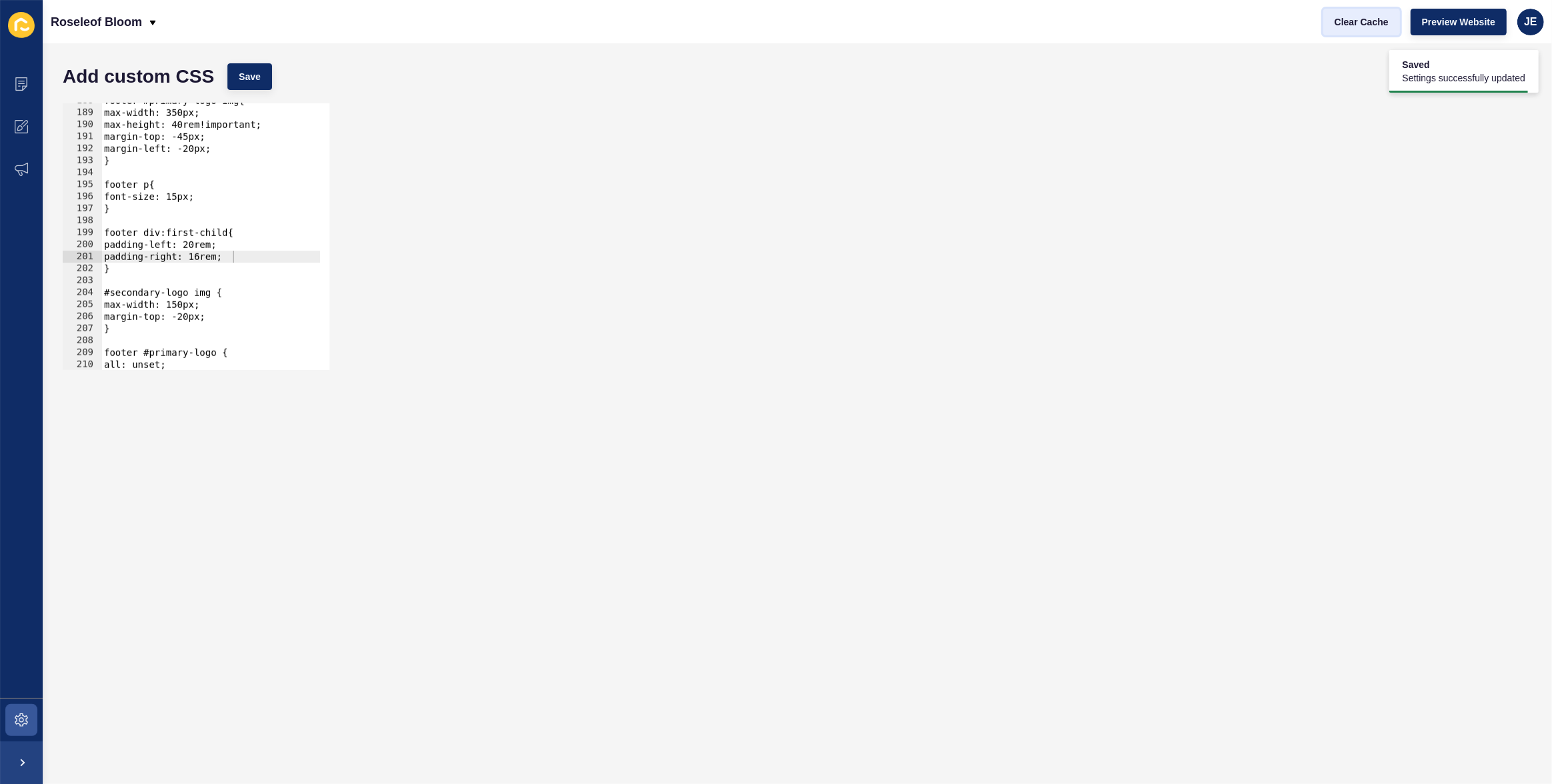
click at [1047, 33] on button "Clear Cache" at bounding box center [1362, 22] width 77 height 26
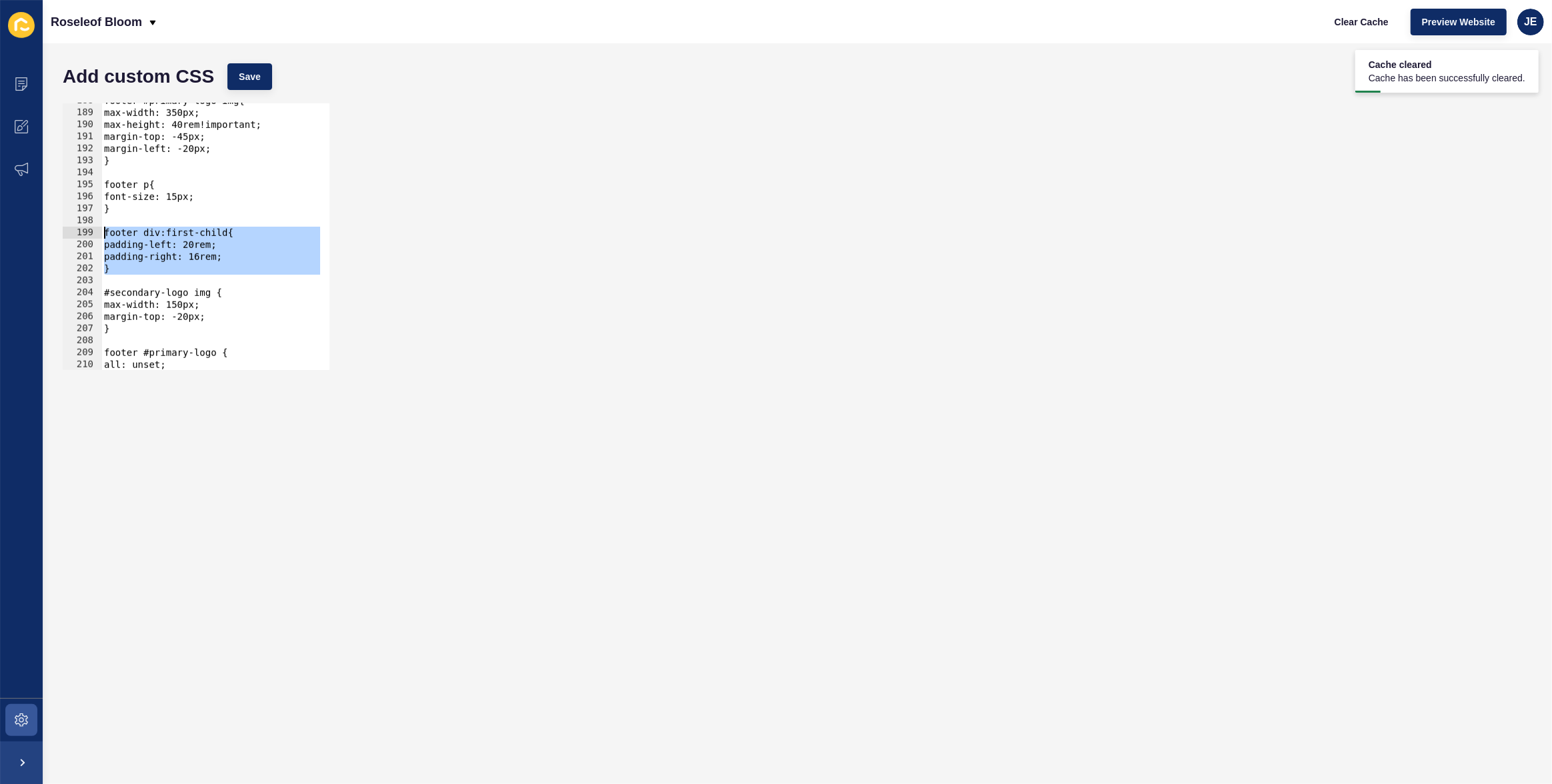
drag, startPoint x: 146, startPoint y: 275, endPoint x: 55, endPoint y: 237, distance: 98.6
click at [56, 237] on div "188 189 190 191 192 193 194 195 196 197 198 199 200 201 202 203 204 205 206 207…" at bounding box center [797, 237] width 1483 height 280
type textarea "footer div:first-child{ padding-left: 20rem;"
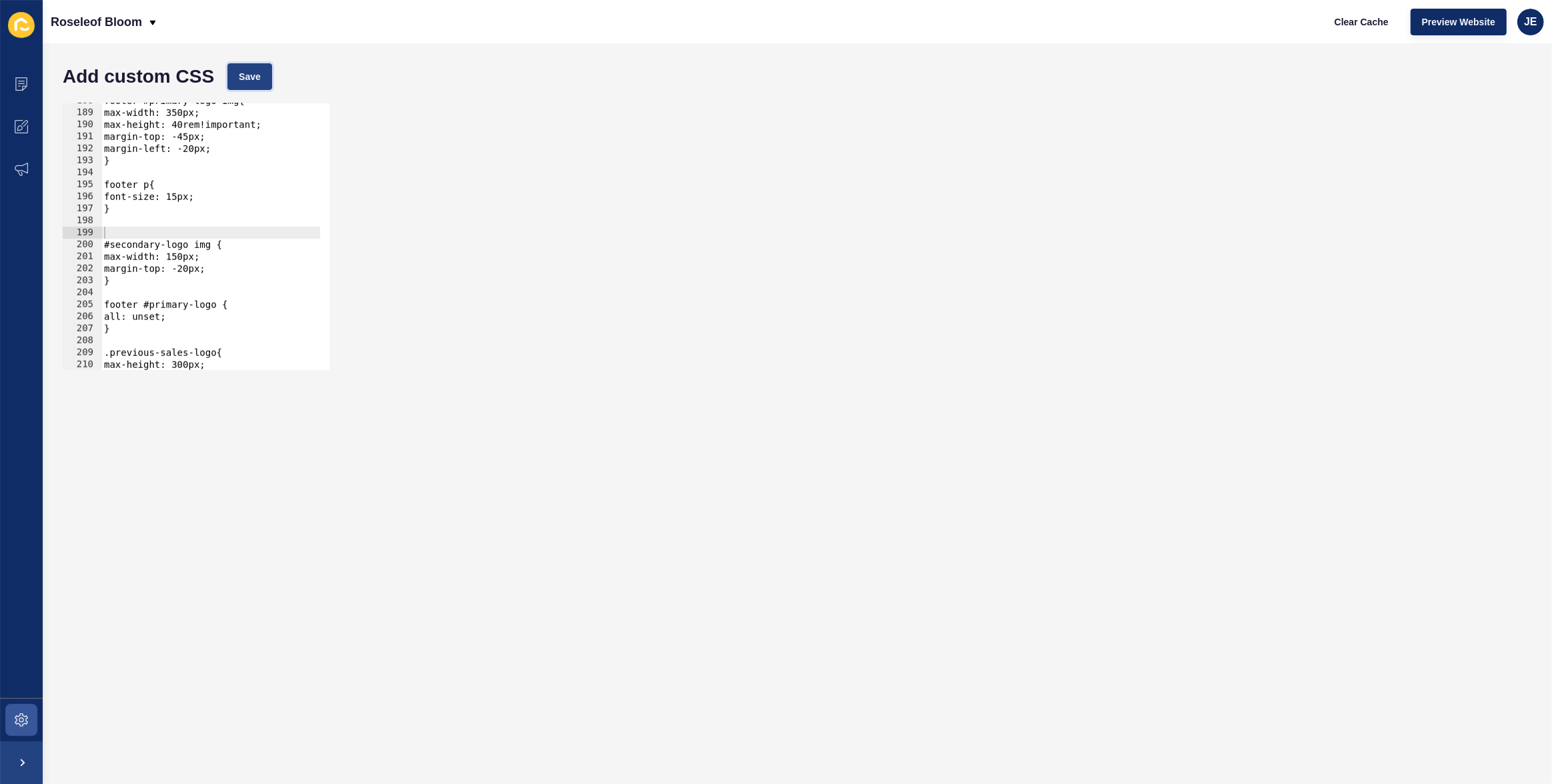
click at [238, 69] on button "Save" at bounding box center [250, 77] width 45 height 26
click at [271, 100] on div "188 189 190 191 192 193 194 195 196 197 198 199 200 201 202 203 204 205 206 207…" at bounding box center [797, 237] width 1483 height 280
click at [269, 91] on div "Add custom CSS Save" at bounding box center [797, 76] width 1483 height 40
click at [266, 84] on button "Save" at bounding box center [250, 77] width 45 height 26
click at [1047, 25] on span "Clear Cache" at bounding box center [1361, 22] width 54 height 13
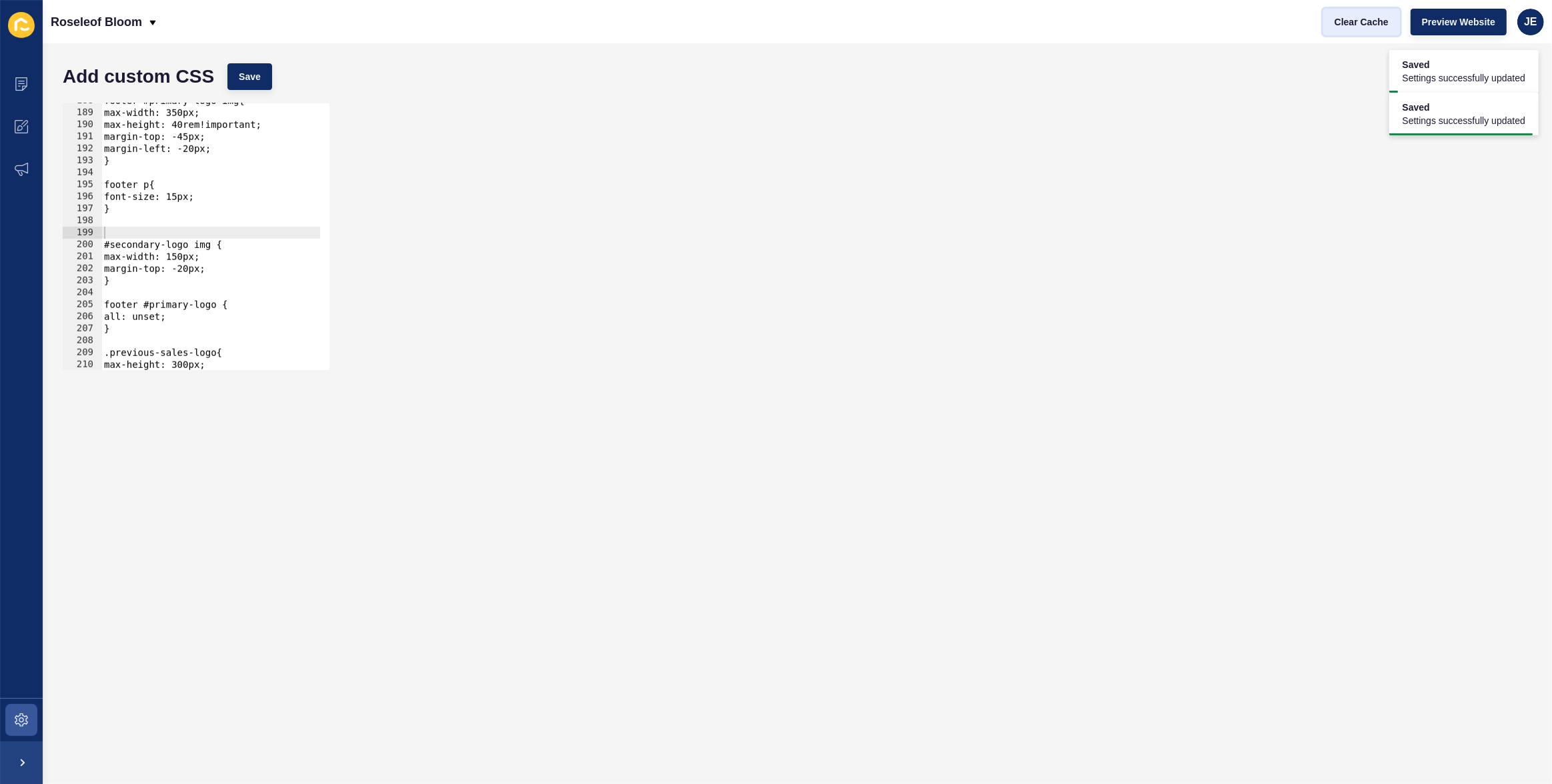
click at [1047, 25] on span "Clear Cache" at bounding box center [1361, 22] width 54 height 13
click at [166, 225] on div "footer #primary-logo img{ max-width: 350px; max-height: 40rem!important; margin…" at bounding box center [378, 236] width 554 height 282
click at [160, 232] on div "footer #primary-logo img{ max-width: 350px; max-height: 40rem!important; margin…" at bounding box center [378, 236] width 554 height 282
paste textarea "}"
type textarea "} }"
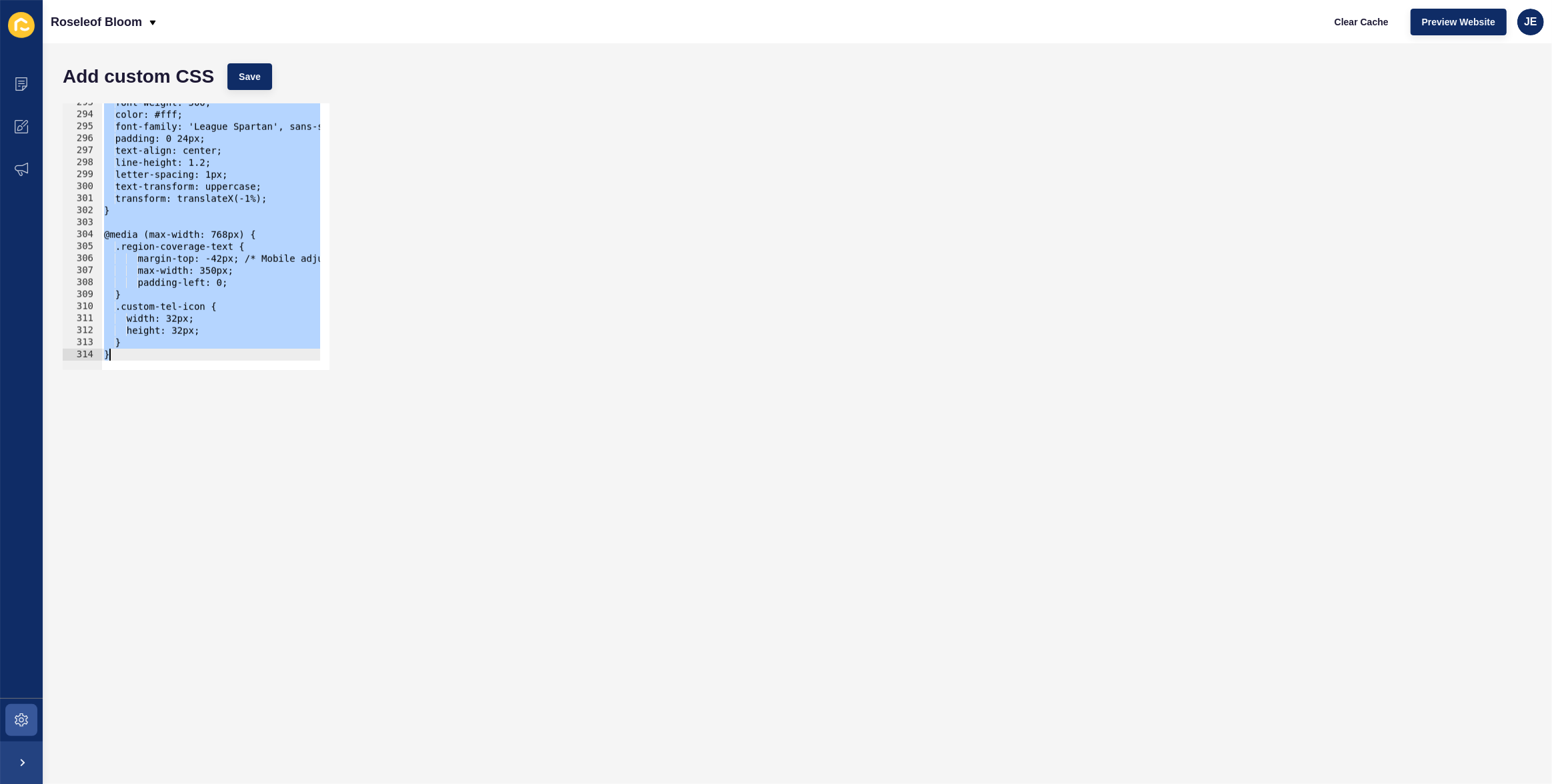
scroll to position [3510, 0]
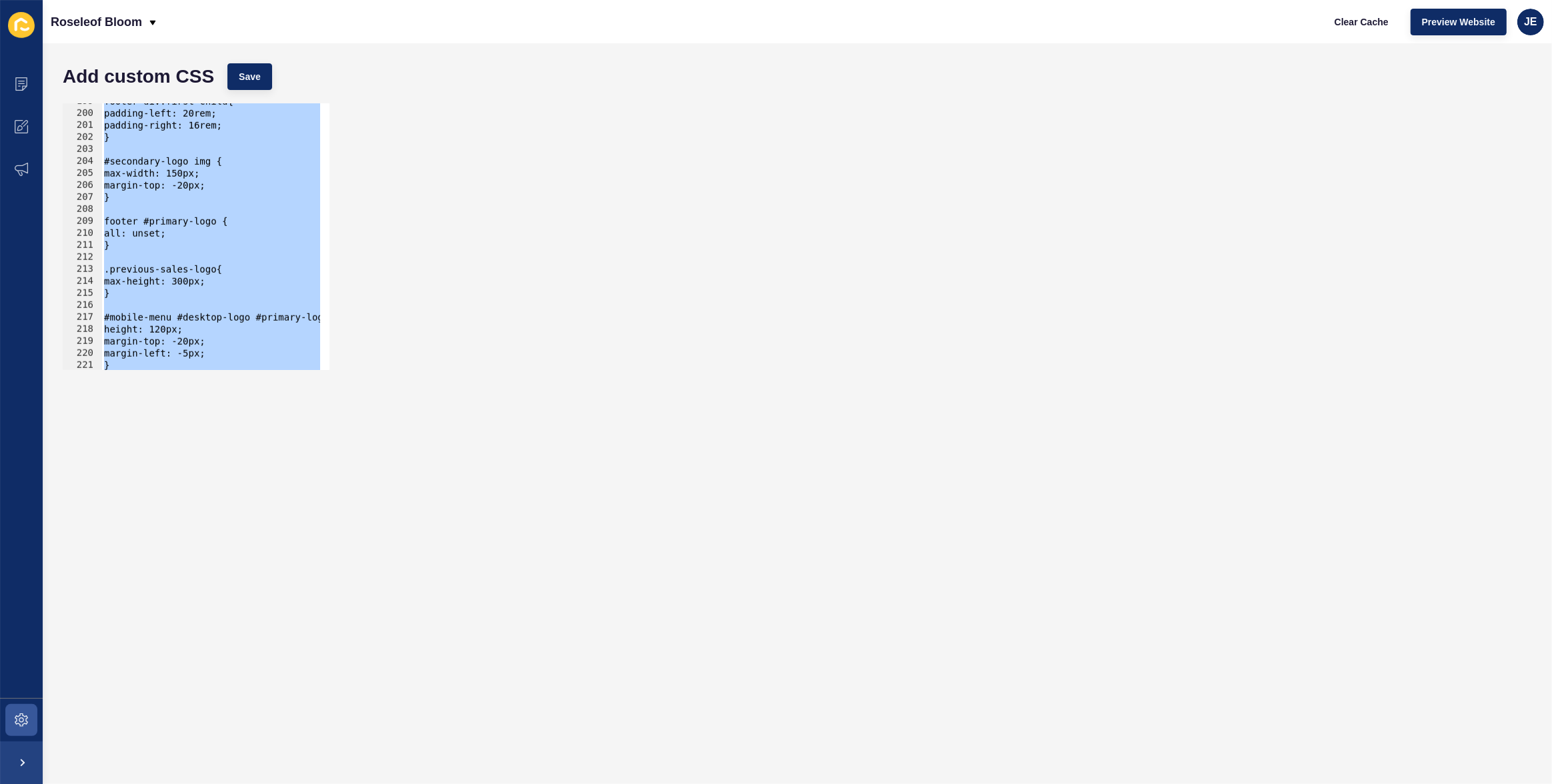
click at [160, 252] on div "footer div:first-child{ padding-left: 20rem; padding-right: 16rem; } #secondary…" at bounding box center [378, 236] width 554 height 282
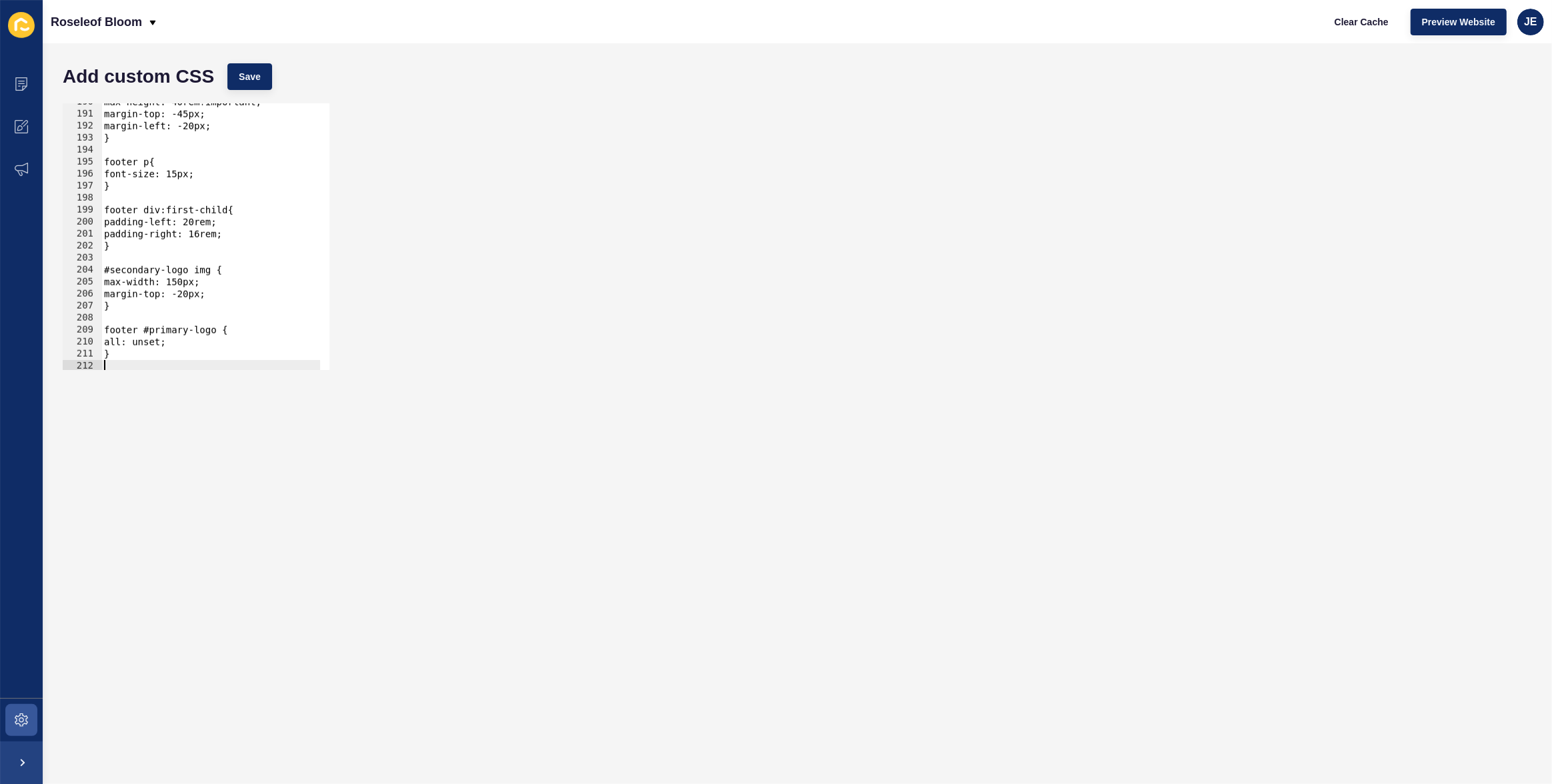
scroll to position [2238, 0]
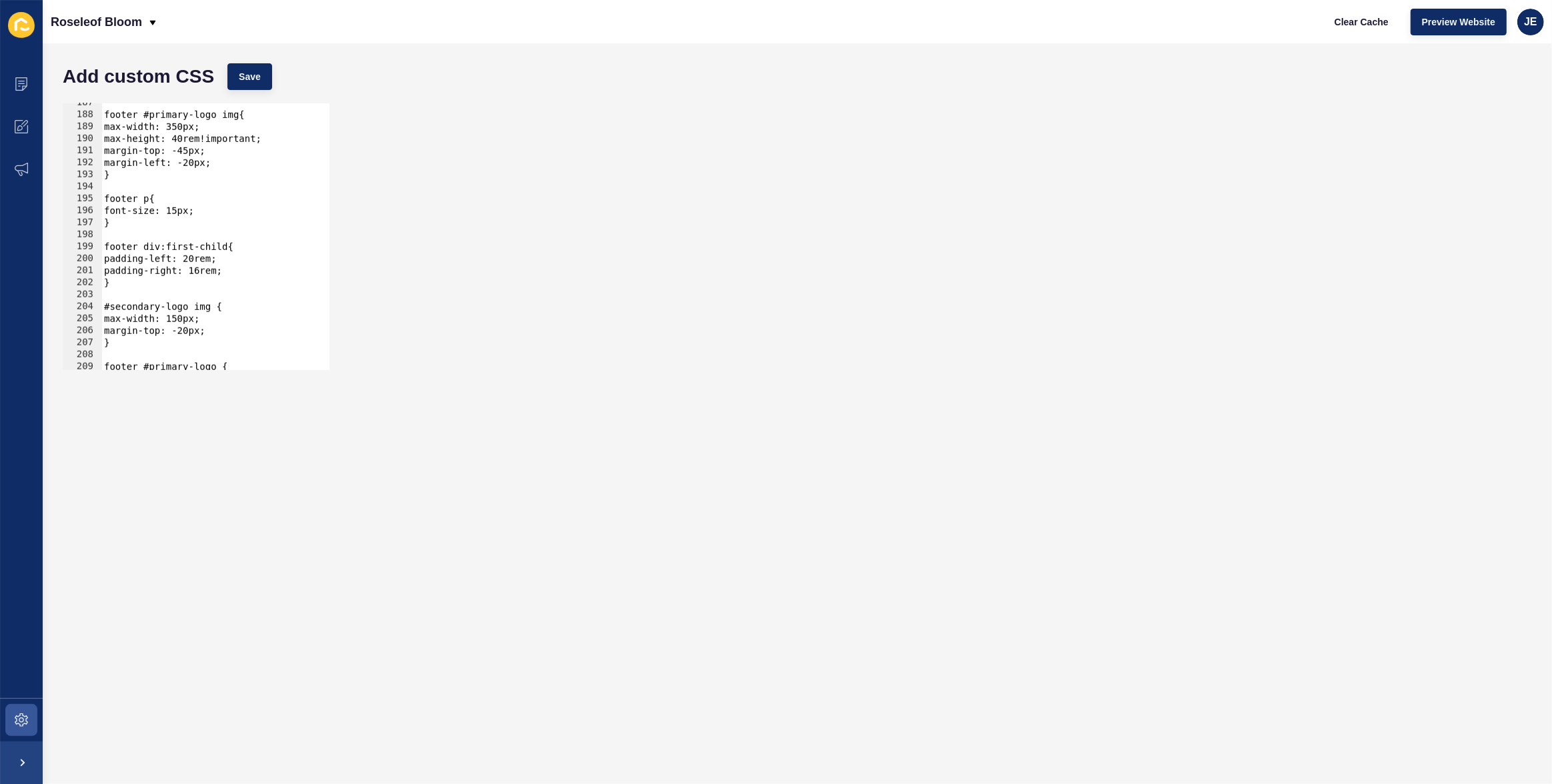
click at [139, 249] on div "footer #primary-logo img{ max-width: 350px; max-height: 40rem!important; margin…" at bounding box center [378, 238] width 554 height 282
click at [250, 68] on button "Save" at bounding box center [250, 77] width 45 height 26
click at [1047, 25] on span "Clear Cache" at bounding box center [1361, 22] width 54 height 13
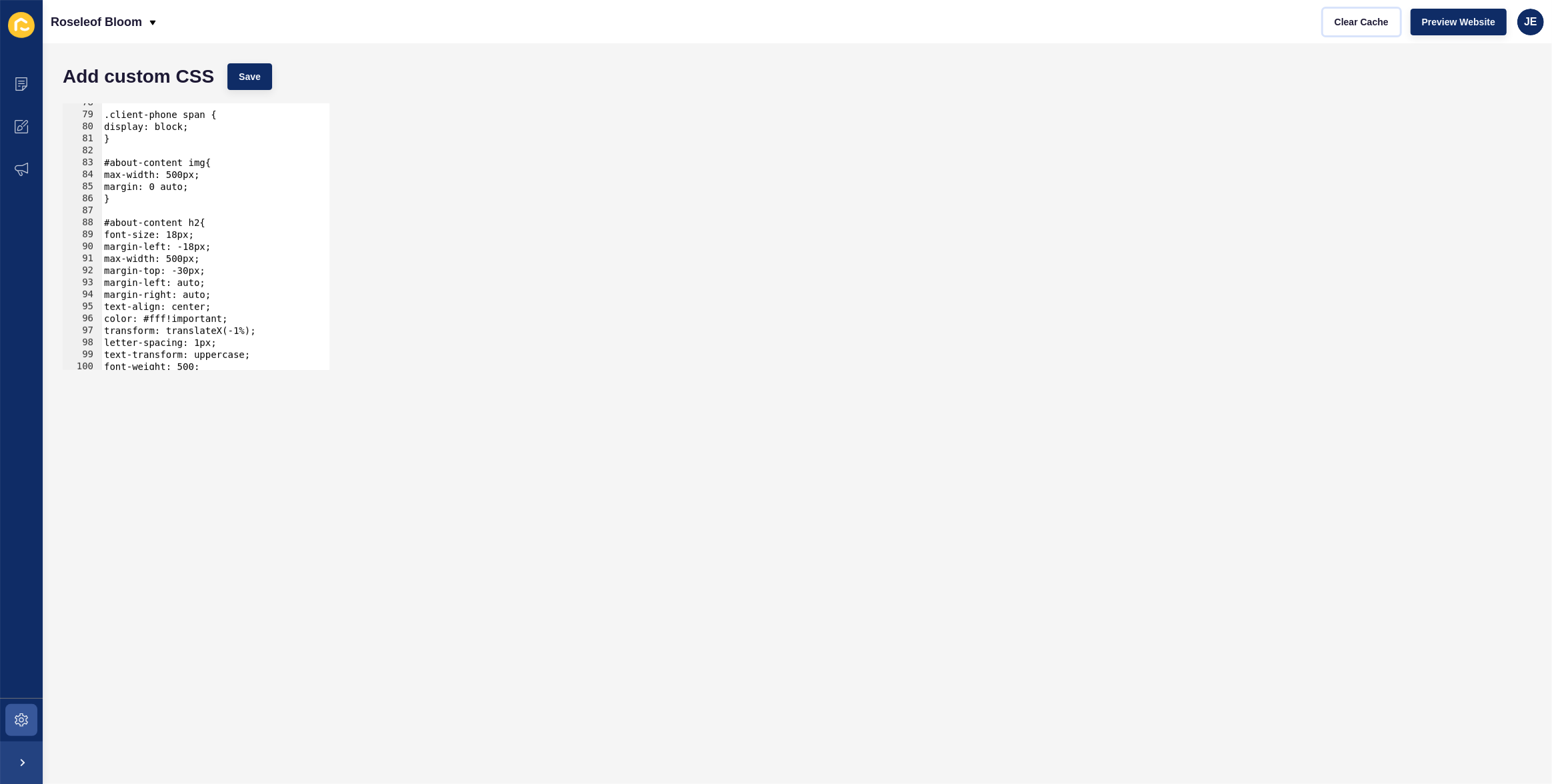
scroll to position [858, 0]
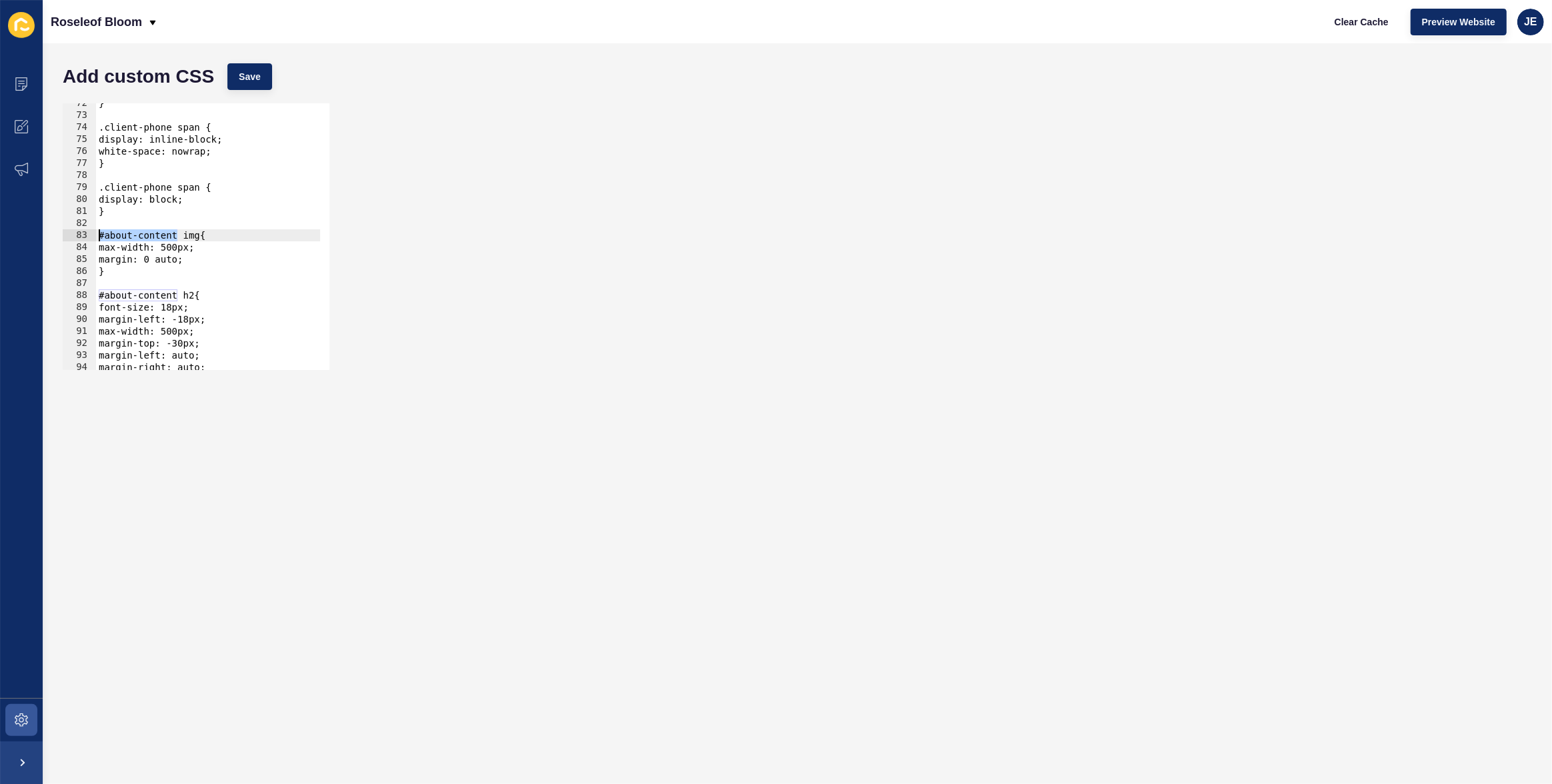
drag, startPoint x: 146, startPoint y: 236, endPoint x: 100, endPoint y: 234, distance: 46.0
click at [100, 234] on div "} .client-phone span { display: inline-block; white-space: nowrap; } .client-ph…" at bounding box center [373, 238] width 554 height 282
click at [116, 214] on div "} .client-phone span { display: inline-block; white-space: nowrap; } .client-ph…" at bounding box center [373, 238] width 554 height 282
type textarea "}"
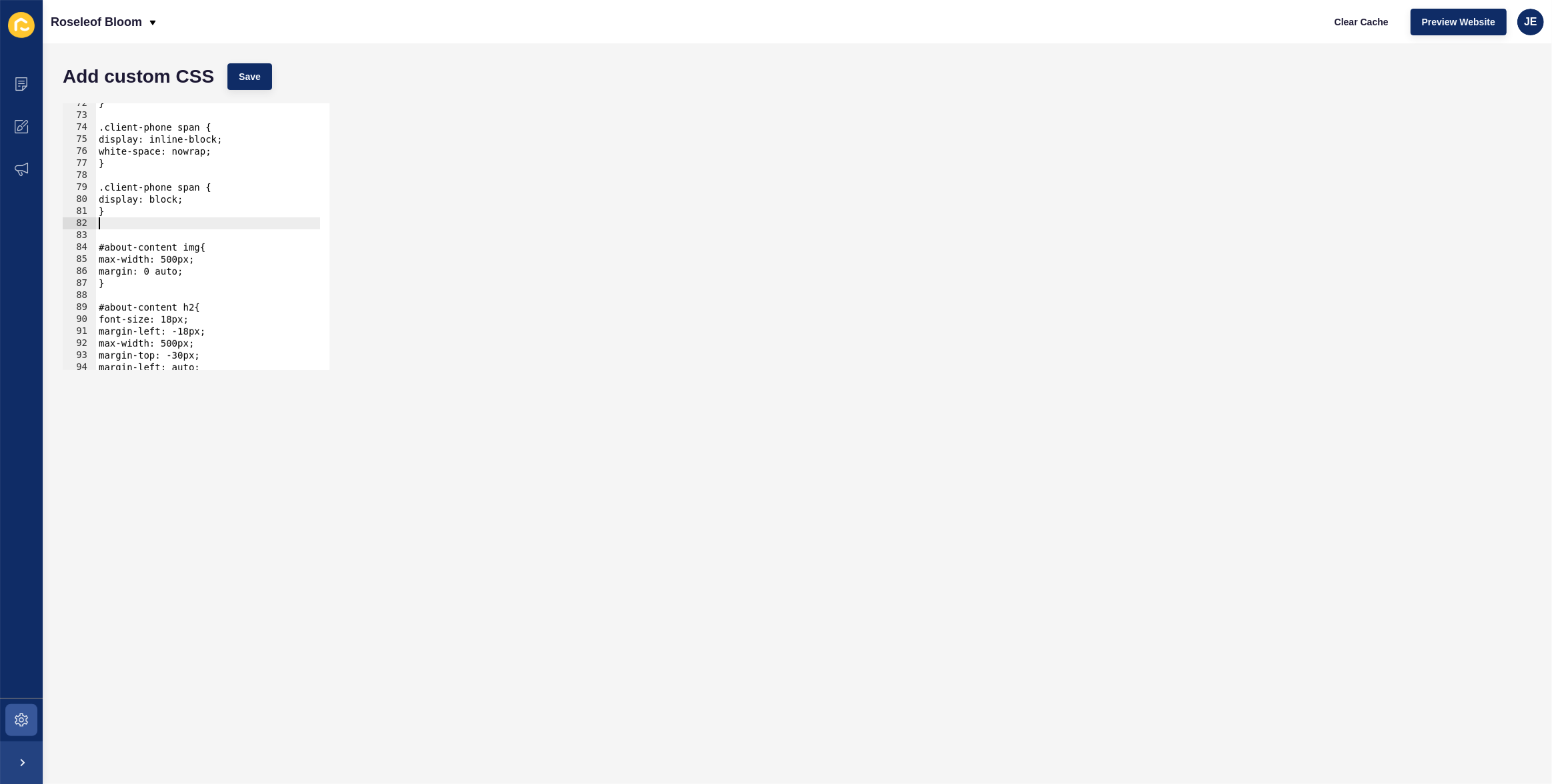
paste textarea "#about-content"
type textarea "}"
click at [234, 78] on button "Save" at bounding box center [250, 77] width 45 height 26
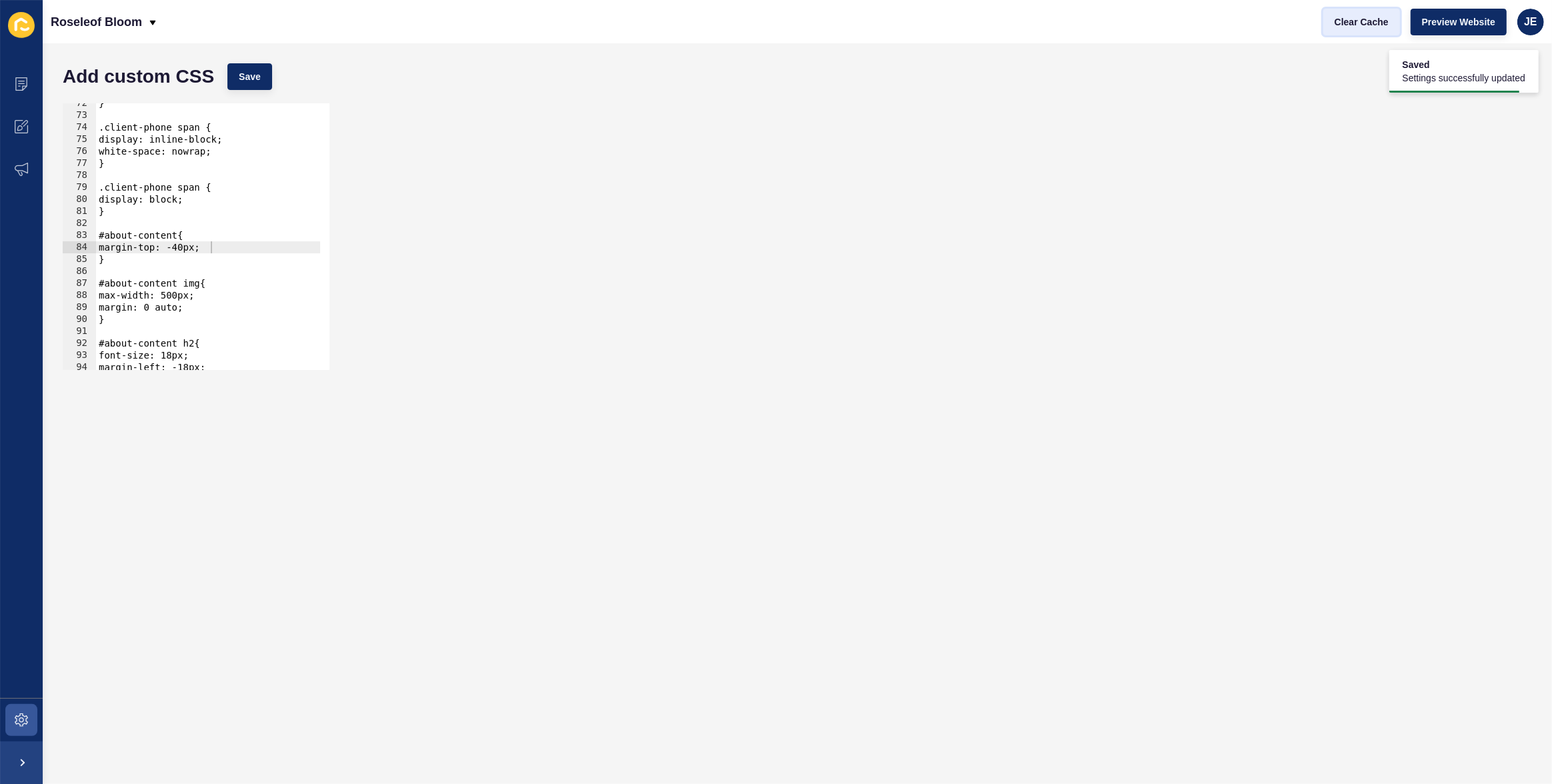
click at [1047, 29] on button "Clear Cache" at bounding box center [1362, 22] width 77 height 26
click at [186, 249] on div "} .client-phone span { display: inline-block; white-space: nowrap; } .client-ph…" at bounding box center [373, 238] width 554 height 282
type textarea "margin-top: -100px;"
click at [256, 82] on span "Save" at bounding box center [250, 76] width 22 height 13
click at [1047, 28] on button "Clear Cache" at bounding box center [1362, 22] width 77 height 26
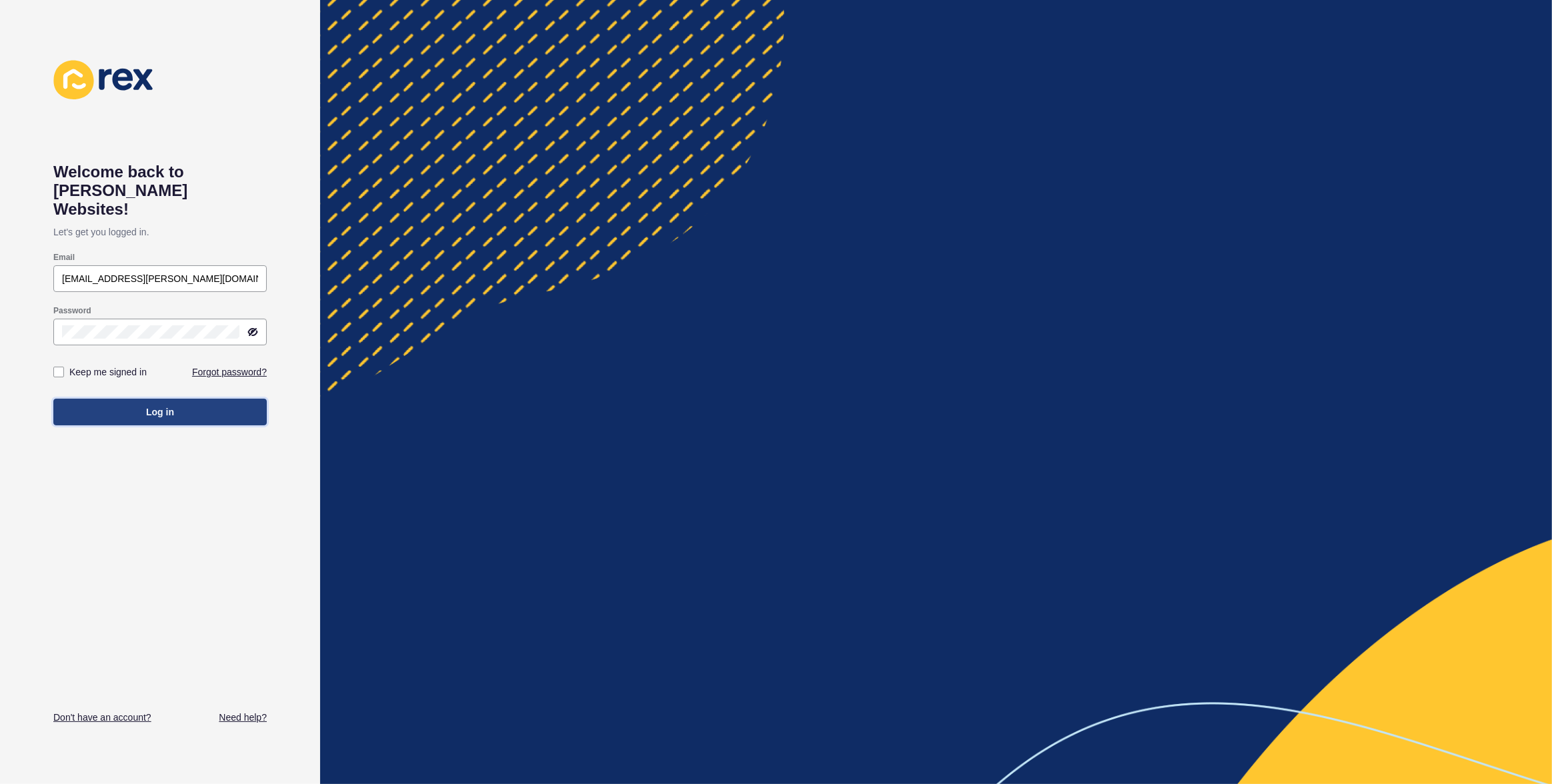
click at [238, 399] on button "Log in" at bounding box center [160, 412] width 213 height 26
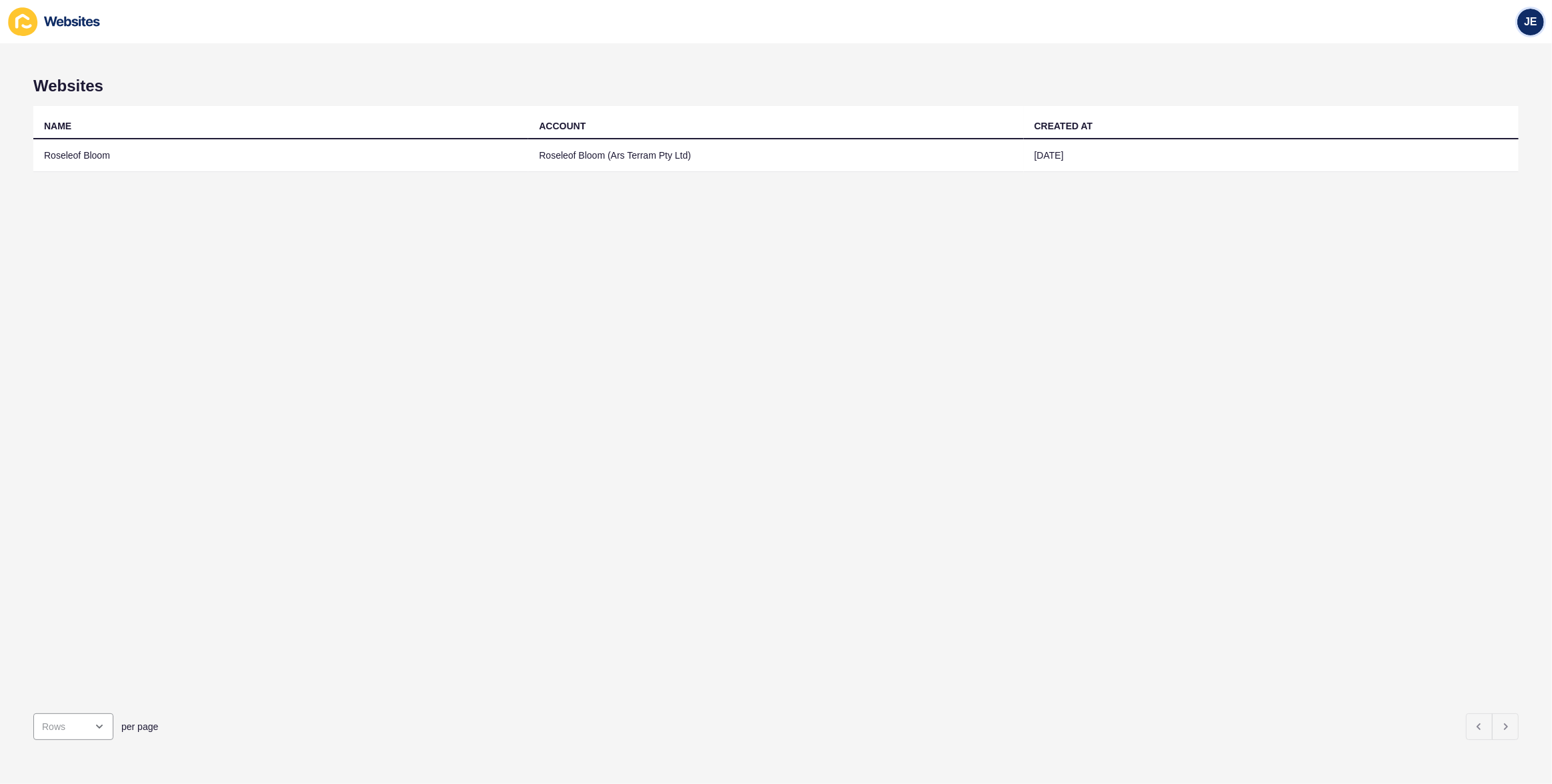
click at [1525, 16] on span "JE" at bounding box center [1530, 22] width 13 height 13
click at [1458, 107] on link "Logout" at bounding box center [1500, 111] width 98 height 29
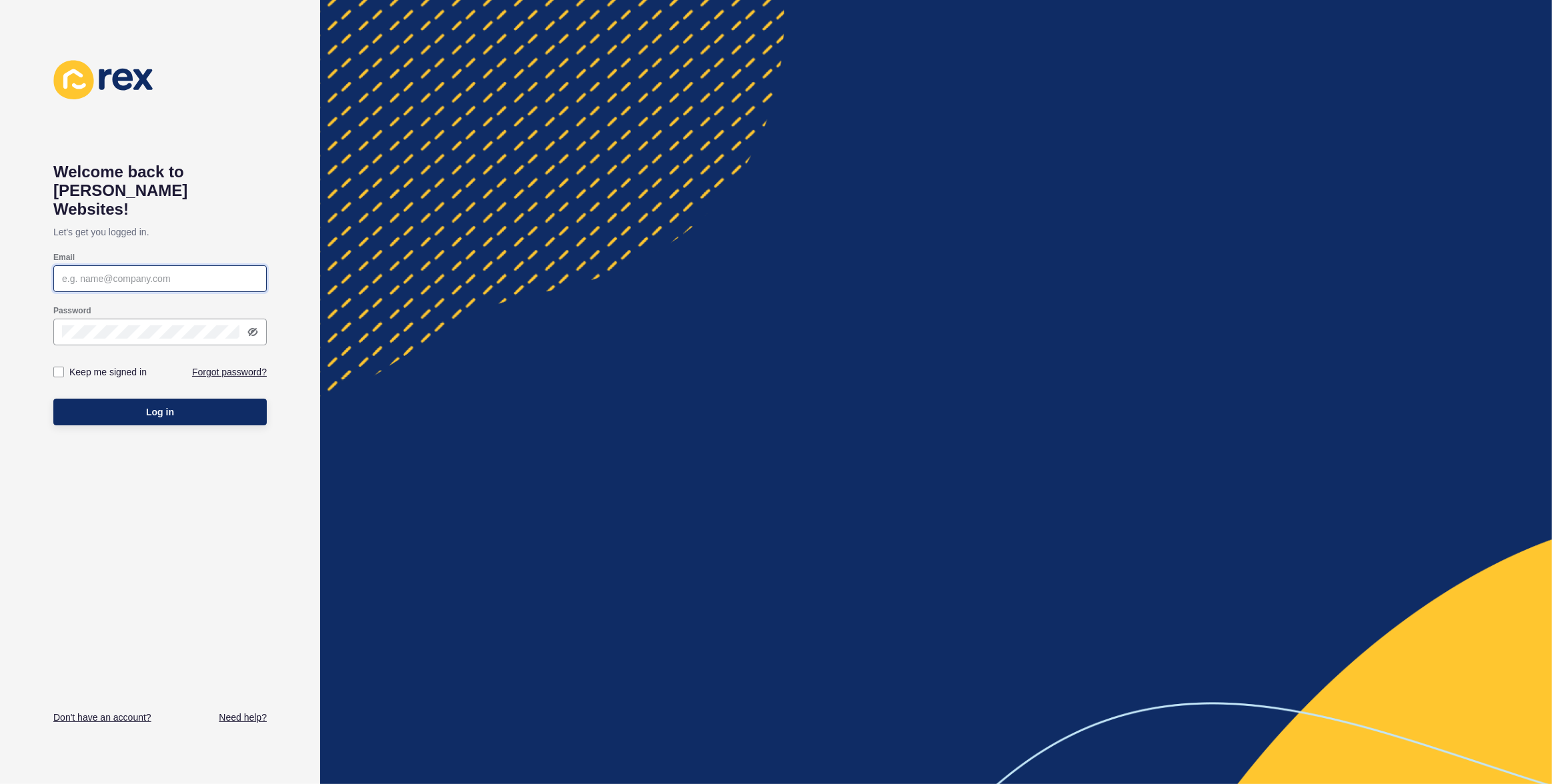
type input "[EMAIL_ADDRESS][PERSON_NAME][DOMAIN_NAME]"
click at [809, 98] on div at bounding box center [936, 392] width 1232 height 784
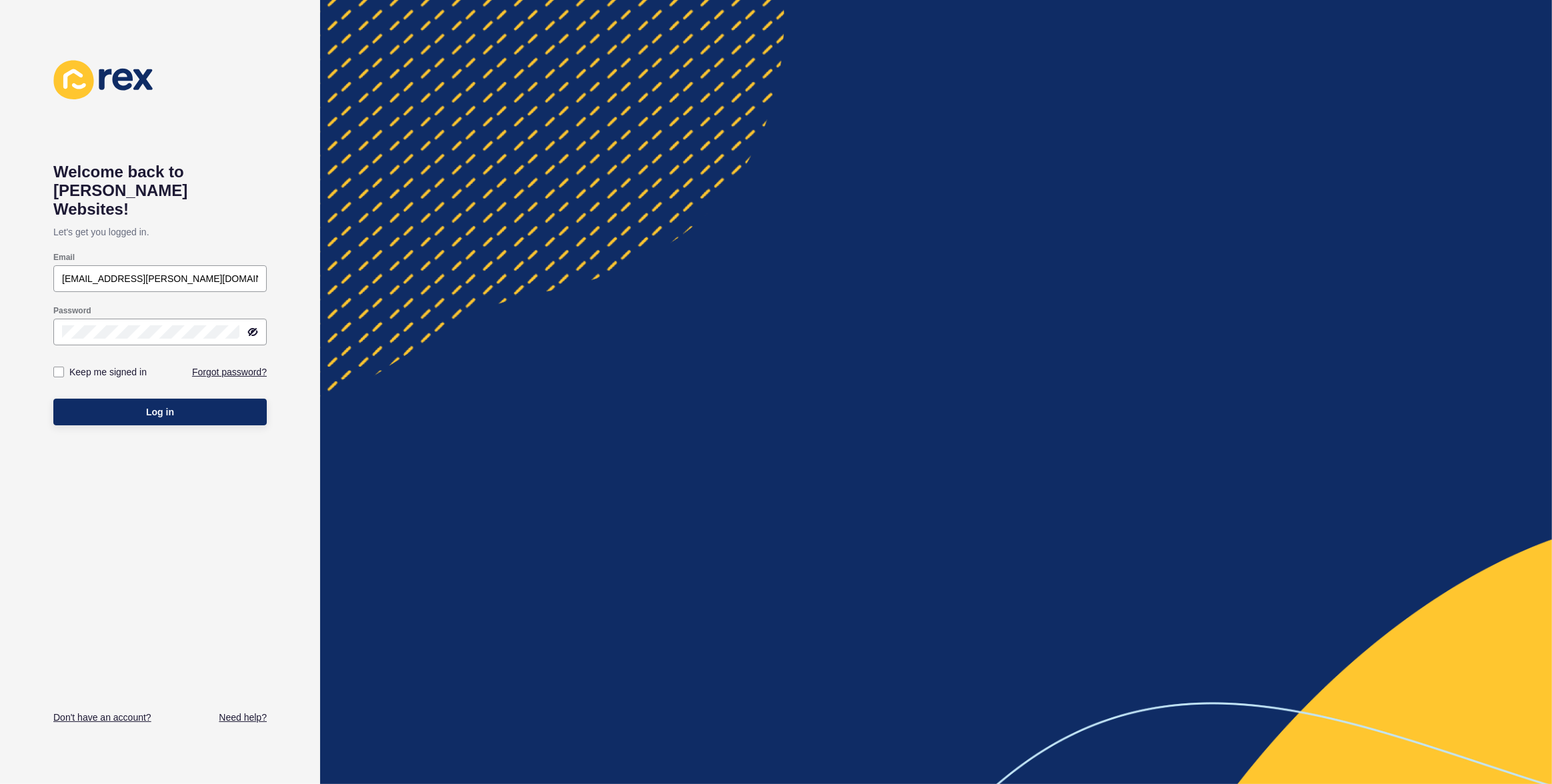
click at [809, 98] on div at bounding box center [936, 392] width 1232 height 784
click at [609, 143] on div at bounding box center [936, 392] width 1232 height 784
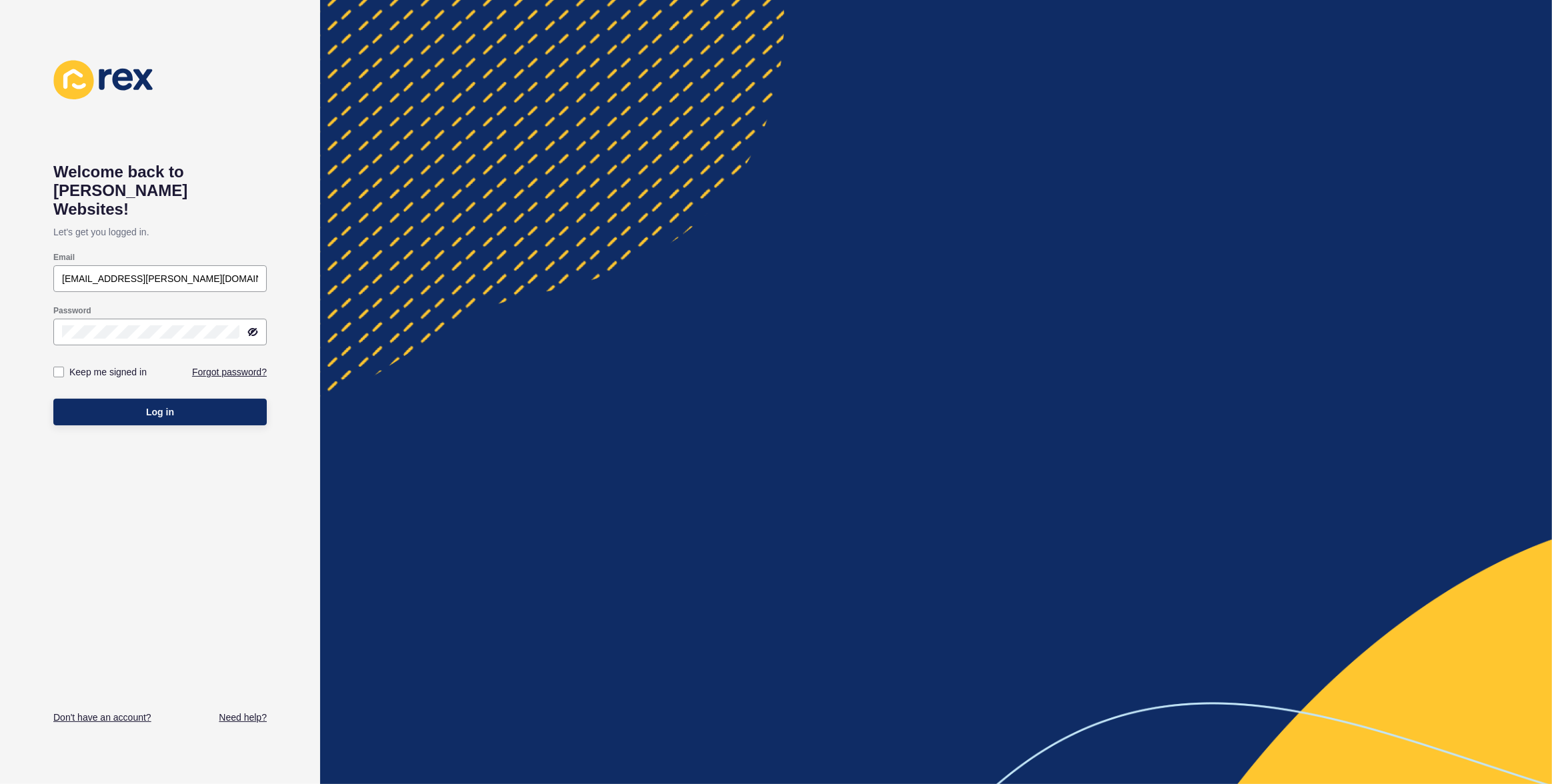
click at [609, 143] on div at bounding box center [936, 392] width 1232 height 784
